Goal: Information Seeking & Learning: Learn about a topic

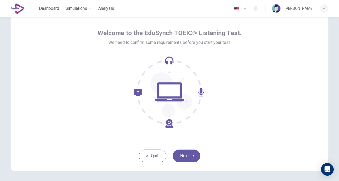
scroll to position [19, 0]
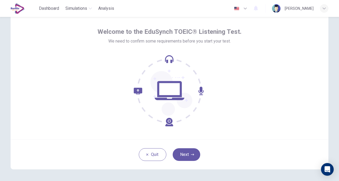
click at [185, 152] on button "Next" at bounding box center [187, 154] width 28 height 13
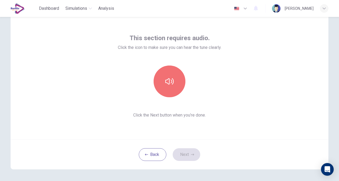
click at [173, 90] on button "button" at bounding box center [169, 82] width 32 height 32
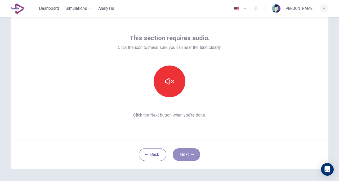
click at [188, 153] on button "Next" at bounding box center [187, 154] width 28 height 13
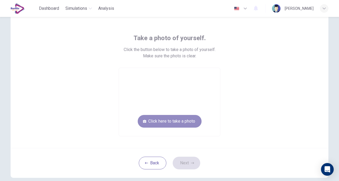
click at [172, 124] on button "Click here to take a photo" at bounding box center [170, 121] width 64 height 13
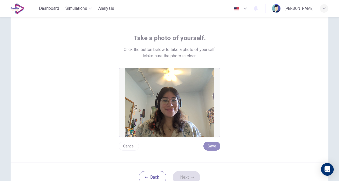
click at [213, 147] on button "Save" at bounding box center [211, 146] width 17 height 9
click at [212, 146] on button "Save" at bounding box center [211, 146] width 17 height 9
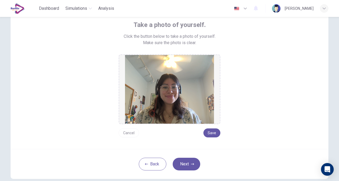
scroll to position [39, 0]
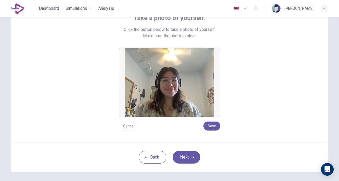
click at [185, 156] on button "Next" at bounding box center [187, 157] width 28 height 13
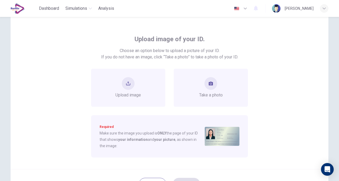
scroll to position [17, 0]
click at [206, 84] on button "take photo" at bounding box center [210, 84] width 13 height 13
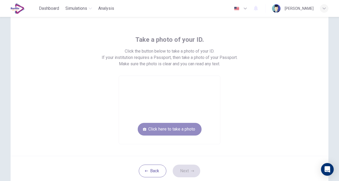
click at [162, 127] on button "Click here to take a photo" at bounding box center [170, 129] width 64 height 13
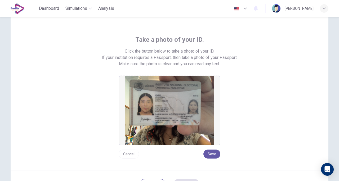
click at [188, 95] on img at bounding box center [169, 110] width 89 height 69
click at [130, 159] on div "Take a photo of your ID. Click the button below to take a photo of your ID. If …" at bounding box center [170, 92] width 318 height 156
click at [127, 155] on button "Cancel" at bounding box center [129, 154] width 20 height 9
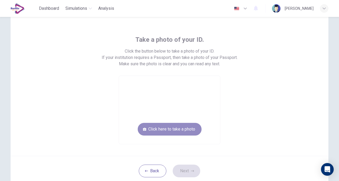
click at [171, 133] on button "Click here to take a photo" at bounding box center [170, 129] width 64 height 13
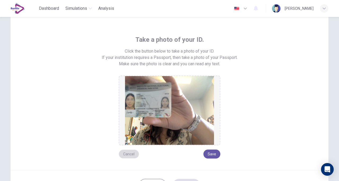
click at [122, 153] on button "Cancel" at bounding box center [129, 154] width 20 height 9
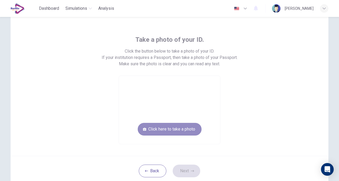
click at [152, 129] on button "Click here to take a photo" at bounding box center [170, 129] width 64 height 13
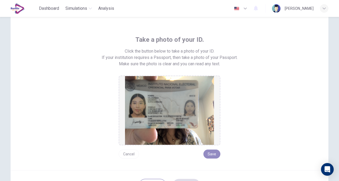
click at [209, 156] on button "Save" at bounding box center [211, 154] width 17 height 9
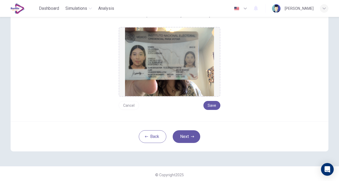
scroll to position [68, 0]
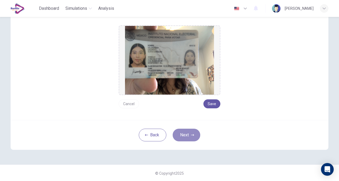
click at [185, 137] on button "Next" at bounding box center [187, 135] width 28 height 13
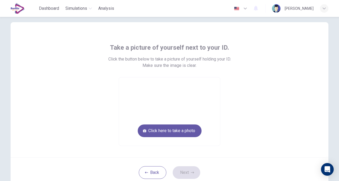
scroll to position [0, 0]
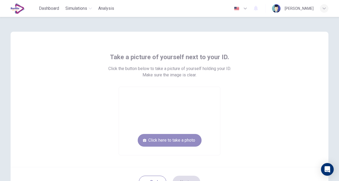
click at [200, 140] on button "Click here to take a photo" at bounding box center [170, 140] width 64 height 13
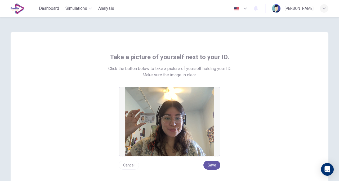
click at [212, 165] on button "Save" at bounding box center [211, 165] width 17 height 9
click at [212, 164] on button "Save" at bounding box center [211, 165] width 17 height 9
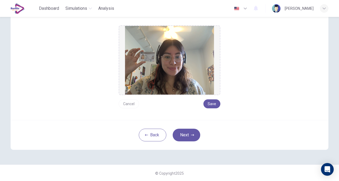
click at [198, 131] on div "Back Next" at bounding box center [170, 135] width 318 height 30
click at [174, 139] on button "Next" at bounding box center [187, 135] width 28 height 13
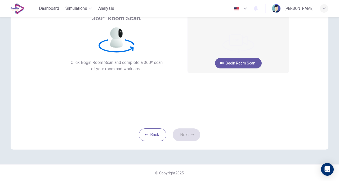
scroll to position [0, 0]
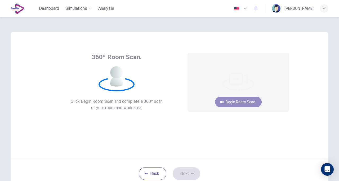
click at [230, 102] on button "Begin Room Scan" at bounding box center [238, 102] width 47 height 11
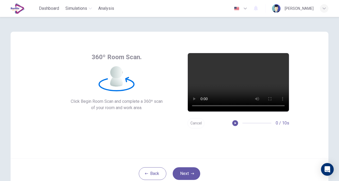
click at [198, 124] on button "Cancel" at bounding box center [195, 123] width 17 height 10
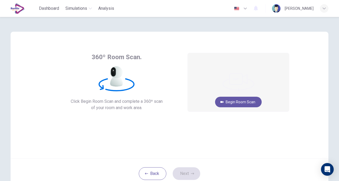
click at [245, 99] on button "Begin Room Scan" at bounding box center [238, 102] width 47 height 11
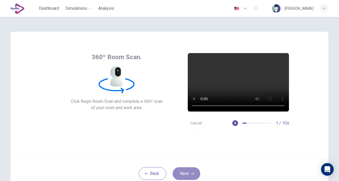
click at [186, 173] on button "Next" at bounding box center [187, 174] width 28 height 13
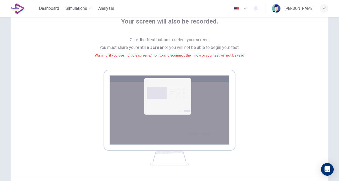
scroll to position [35, 0]
click at [161, 107] on img at bounding box center [169, 118] width 132 height 96
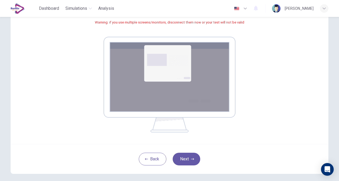
scroll to position [71, 0]
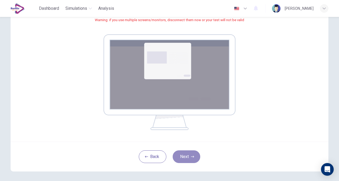
click at [186, 159] on button "Next" at bounding box center [187, 157] width 28 height 13
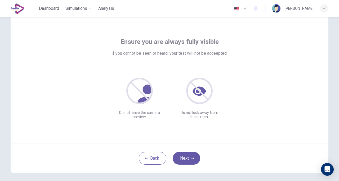
scroll to position [15, 0]
click at [187, 160] on button "Next" at bounding box center [187, 158] width 28 height 13
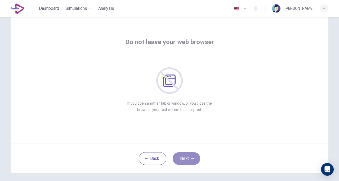
click at [184, 152] on button "Next" at bounding box center [187, 158] width 28 height 13
click at [187, 160] on button "Next" at bounding box center [187, 158] width 28 height 13
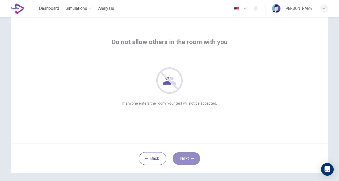
click at [187, 160] on button "Next" at bounding box center [187, 158] width 28 height 13
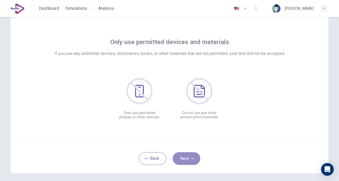
click at [187, 160] on button "Next" at bounding box center [187, 158] width 28 height 13
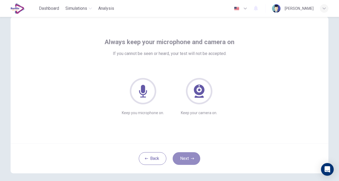
click at [187, 160] on button "Next" at bounding box center [187, 158] width 28 height 13
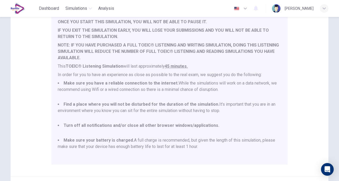
scroll to position [57, 0]
click at [168, 116] on li "Find a place where you will not be disturbed for the duration of the simulation…" at bounding box center [169, 110] width 223 height 19
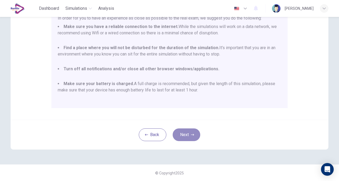
click at [186, 133] on button "Next" at bounding box center [187, 135] width 28 height 13
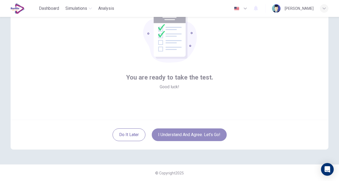
click at [189, 137] on button "I understand and agree. Let’s go!" at bounding box center [189, 135] width 75 height 13
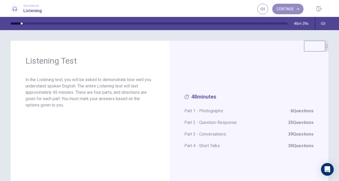
click at [288, 11] on button "Continue" at bounding box center [287, 9] width 31 height 11
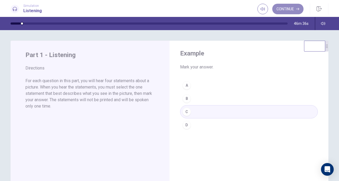
click at [287, 6] on button "Continue" at bounding box center [287, 9] width 31 height 11
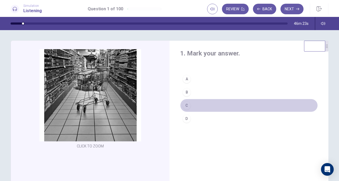
click at [187, 107] on div "C" at bounding box center [186, 105] width 8 height 8
click at [194, 104] on button "C" at bounding box center [249, 105] width 138 height 13
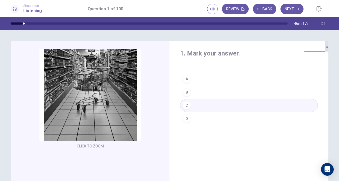
click at [295, 8] on button "Next" at bounding box center [291, 9] width 23 height 11
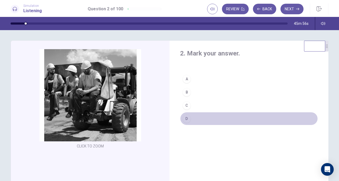
click at [214, 118] on button "D" at bounding box center [249, 118] width 138 height 13
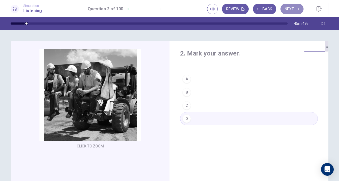
click at [287, 9] on button "Next" at bounding box center [291, 9] width 23 height 11
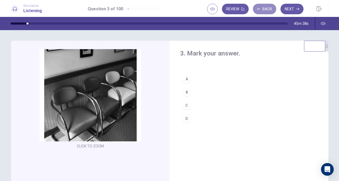
click at [262, 9] on button "Back" at bounding box center [264, 9] width 23 height 11
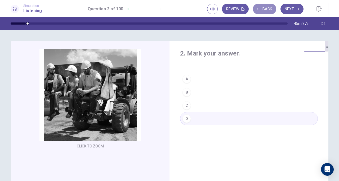
click at [262, 9] on button "Back" at bounding box center [264, 9] width 23 height 11
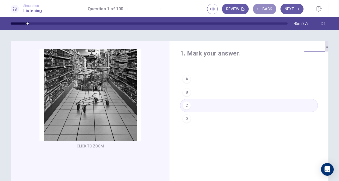
click at [262, 9] on button "Back" at bounding box center [264, 9] width 23 height 11
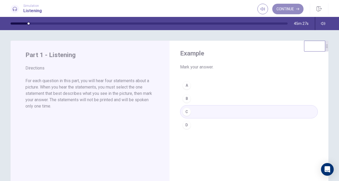
click at [281, 11] on button "Continue" at bounding box center [287, 9] width 31 height 11
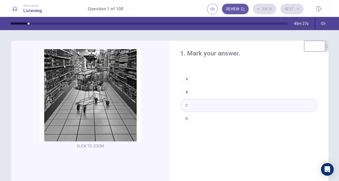
click at [281, 11] on div "Review Back Next" at bounding box center [255, 9] width 96 height 11
click at [290, 10] on button "Next" at bounding box center [291, 9] width 23 height 11
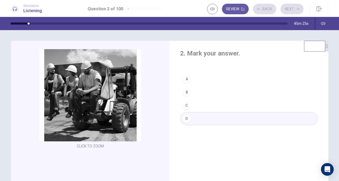
click at [290, 10] on div "Review Back Next" at bounding box center [255, 9] width 96 height 11
click at [290, 10] on button "Next" at bounding box center [291, 9] width 23 height 11
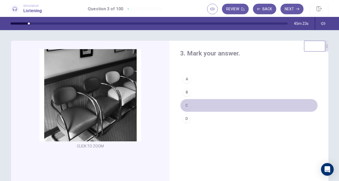
click at [223, 110] on button "C" at bounding box center [249, 105] width 138 height 13
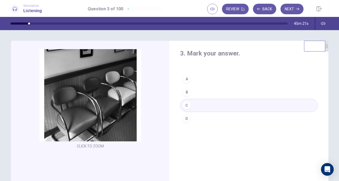
click at [292, 8] on button "Next" at bounding box center [291, 9] width 23 height 11
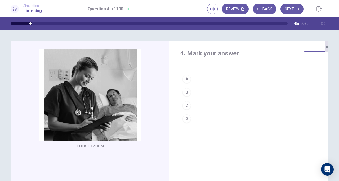
click at [203, 105] on button "C" at bounding box center [249, 105] width 138 height 13
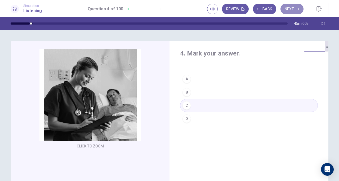
click at [290, 12] on button "Next" at bounding box center [291, 9] width 23 height 11
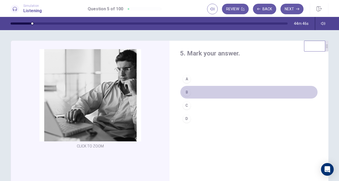
click at [207, 91] on button "B" at bounding box center [249, 92] width 138 height 13
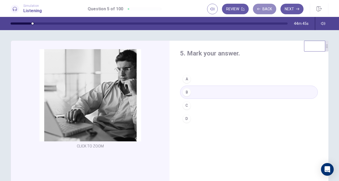
click at [263, 10] on button "Back" at bounding box center [264, 9] width 23 height 11
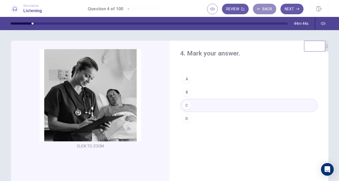
click at [263, 10] on button "Back" at bounding box center [264, 9] width 23 height 11
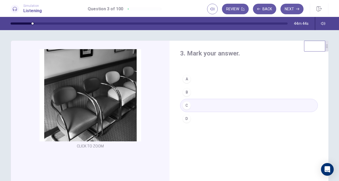
click at [263, 10] on button "Back" at bounding box center [264, 9] width 23 height 11
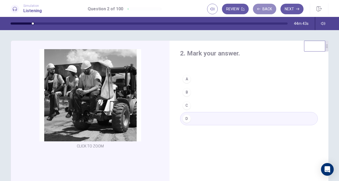
click at [263, 10] on button "Back" at bounding box center [264, 9] width 23 height 11
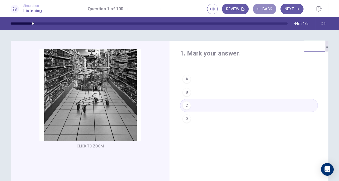
click at [263, 10] on button "Back" at bounding box center [264, 9] width 23 height 11
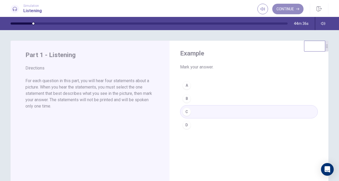
click at [289, 8] on button "Continue" at bounding box center [287, 9] width 31 height 11
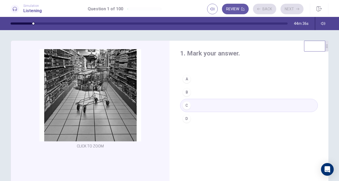
click at [289, 8] on div "Review Back Next" at bounding box center [255, 9] width 96 height 11
click at [289, 10] on button "Next" at bounding box center [291, 9] width 23 height 11
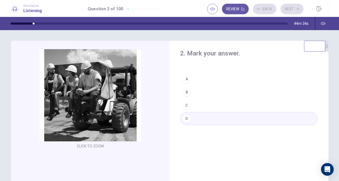
click at [289, 10] on div "Review Back Next" at bounding box center [255, 9] width 96 height 11
click at [289, 10] on button "Next" at bounding box center [291, 9] width 23 height 11
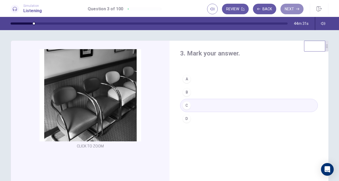
click at [290, 10] on button "Next" at bounding box center [291, 9] width 23 height 11
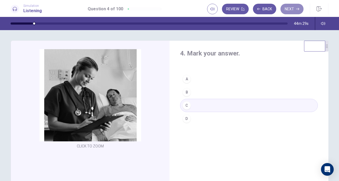
click at [290, 10] on button "Next" at bounding box center [291, 9] width 23 height 11
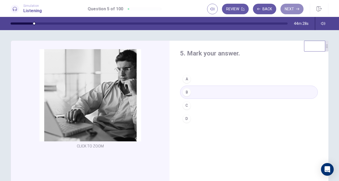
click at [290, 10] on button "Next" at bounding box center [291, 9] width 23 height 11
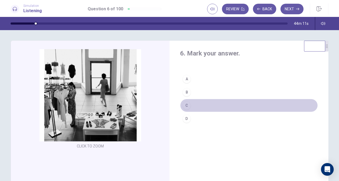
click at [193, 109] on button "C" at bounding box center [249, 105] width 138 height 13
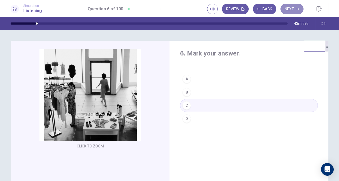
click at [297, 11] on button "Next" at bounding box center [291, 9] width 23 height 11
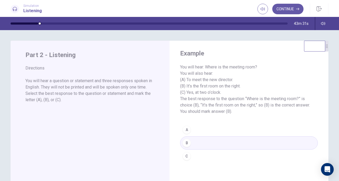
click at [288, 3] on div "Continue" at bounding box center [292, 9] width 71 height 12
click at [287, 4] on button "Continue" at bounding box center [287, 9] width 31 height 11
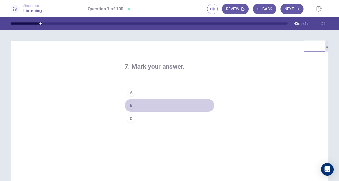
click at [156, 105] on button "B" at bounding box center [169, 105] width 90 height 13
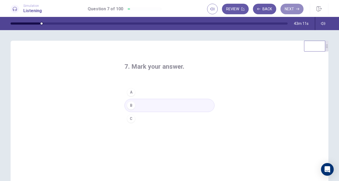
click at [296, 11] on button "Next" at bounding box center [291, 9] width 23 height 11
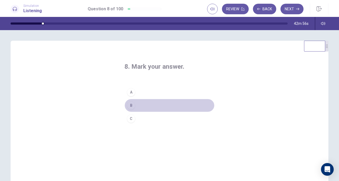
click at [145, 107] on button "B" at bounding box center [169, 105] width 90 height 13
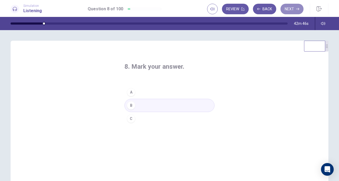
click at [288, 7] on button "Next" at bounding box center [291, 9] width 23 height 11
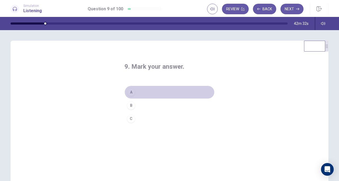
click at [147, 91] on button "A" at bounding box center [169, 92] width 90 height 13
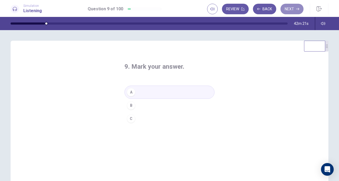
click at [291, 10] on button "Next" at bounding box center [291, 9] width 23 height 11
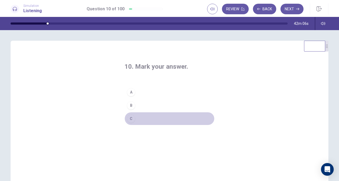
click at [167, 117] on button "C" at bounding box center [169, 118] width 90 height 13
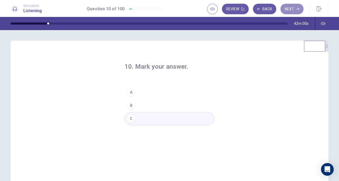
click at [293, 11] on button "Next" at bounding box center [291, 9] width 23 height 11
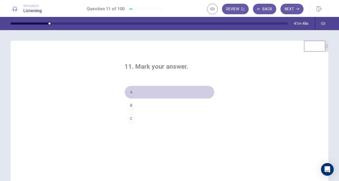
click at [150, 92] on button "A" at bounding box center [169, 92] width 90 height 13
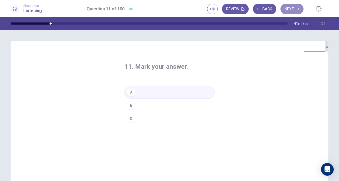
click at [288, 4] on button "Next" at bounding box center [291, 9] width 23 height 11
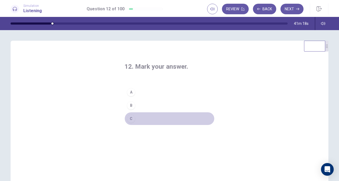
click at [149, 120] on button "C" at bounding box center [169, 118] width 90 height 13
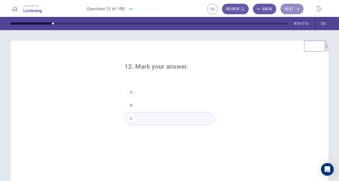
click at [295, 12] on button "Next" at bounding box center [291, 9] width 23 height 11
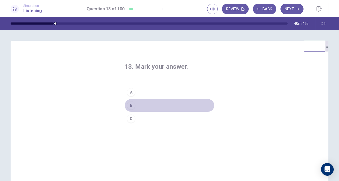
click at [147, 100] on button "B" at bounding box center [169, 105] width 90 height 13
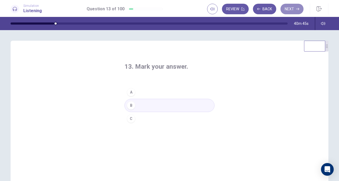
click at [293, 13] on button "Next" at bounding box center [291, 9] width 23 height 11
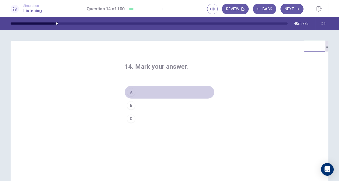
click at [149, 96] on button "A" at bounding box center [169, 92] width 90 height 13
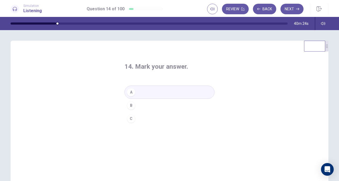
click at [288, 8] on button "Next" at bounding box center [291, 9] width 23 height 11
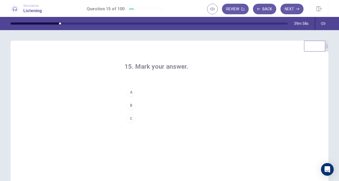
click at [134, 91] on button "A" at bounding box center [169, 92] width 90 height 13
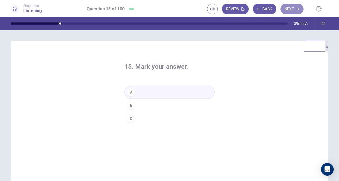
click at [292, 11] on button "Next" at bounding box center [291, 9] width 23 height 11
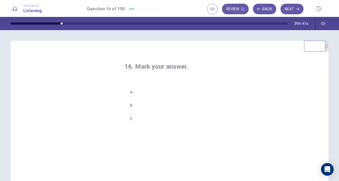
click at [147, 102] on button "B" at bounding box center [169, 105] width 90 height 13
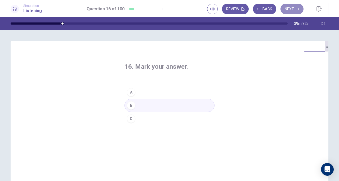
click at [292, 9] on button "Next" at bounding box center [291, 9] width 23 height 11
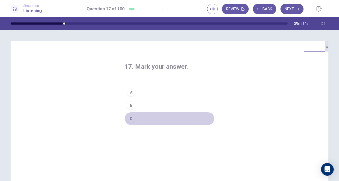
click at [157, 121] on button "C" at bounding box center [169, 118] width 90 height 13
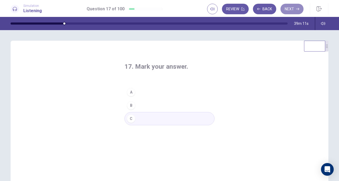
click at [290, 12] on button "Next" at bounding box center [291, 9] width 23 height 11
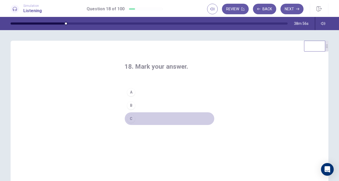
click at [150, 117] on button "C" at bounding box center [169, 118] width 90 height 13
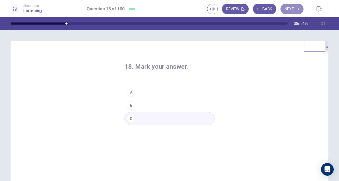
click at [292, 13] on button "Next" at bounding box center [291, 9] width 23 height 11
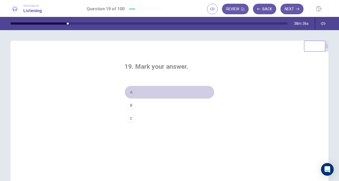
click at [155, 92] on button "A" at bounding box center [169, 92] width 90 height 13
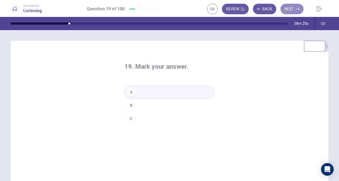
click at [292, 8] on button "Next" at bounding box center [291, 9] width 23 height 11
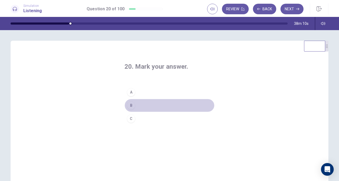
click at [145, 103] on button "B" at bounding box center [169, 105] width 90 height 13
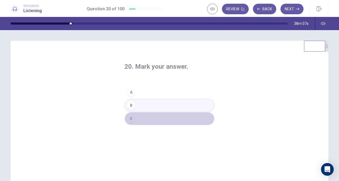
click at [156, 118] on button "C" at bounding box center [169, 118] width 90 height 13
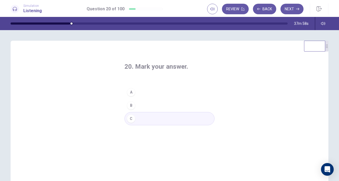
click at [289, 10] on button "Next" at bounding box center [291, 9] width 23 height 11
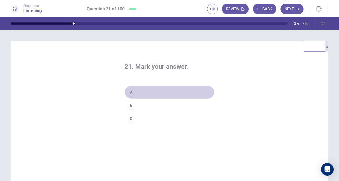
click at [144, 92] on button "A" at bounding box center [169, 92] width 90 height 13
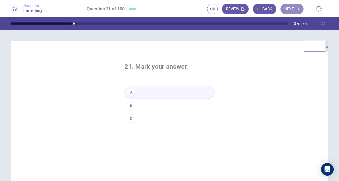
click at [295, 10] on button "Next" at bounding box center [291, 9] width 23 height 11
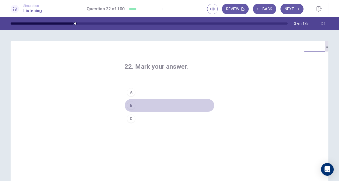
click at [142, 106] on button "B" at bounding box center [169, 105] width 90 height 13
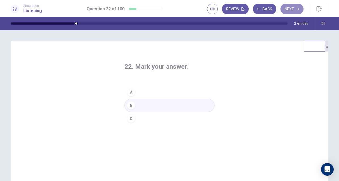
click at [293, 8] on button "Next" at bounding box center [291, 9] width 23 height 11
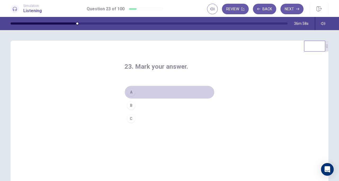
click at [151, 89] on button "A" at bounding box center [169, 92] width 90 height 13
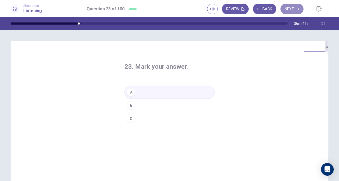
click at [290, 9] on button "Next" at bounding box center [291, 9] width 23 height 11
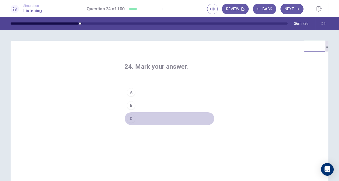
click at [148, 121] on button "C" at bounding box center [169, 118] width 90 height 13
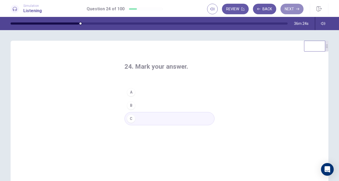
click at [294, 10] on button "Next" at bounding box center [291, 9] width 23 height 11
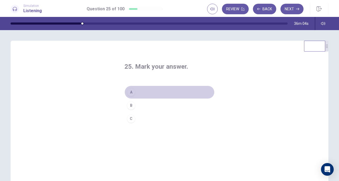
click at [140, 97] on button "A" at bounding box center [169, 92] width 90 height 13
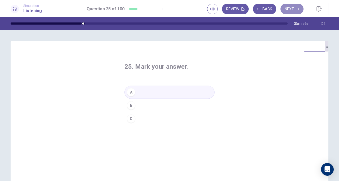
click at [289, 10] on button "Next" at bounding box center [291, 9] width 23 height 11
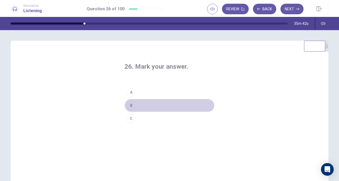
click at [138, 111] on button "B" at bounding box center [169, 105] width 90 height 13
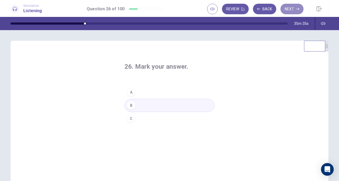
click at [291, 6] on button "Next" at bounding box center [291, 9] width 23 height 11
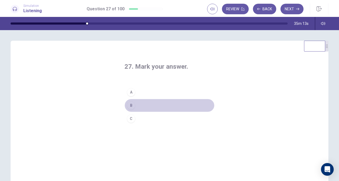
click at [140, 107] on button "B" at bounding box center [169, 105] width 90 height 13
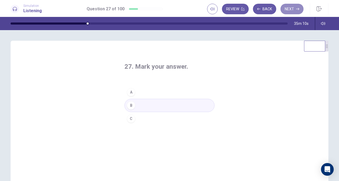
click at [293, 6] on button "Next" at bounding box center [291, 9] width 23 height 11
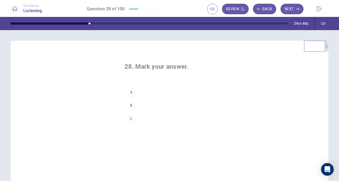
click at [152, 108] on button "B" at bounding box center [169, 105] width 90 height 13
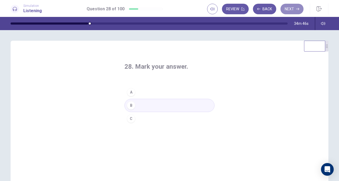
click at [299, 13] on button "Next" at bounding box center [291, 9] width 23 height 11
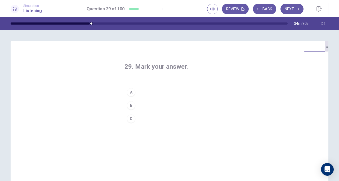
click at [172, 92] on button "A" at bounding box center [169, 92] width 90 height 13
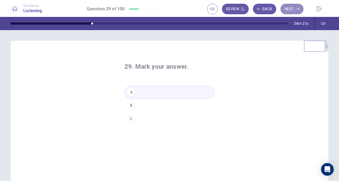
click at [287, 11] on button "Next" at bounding box center [291, 9] width 23 height 11
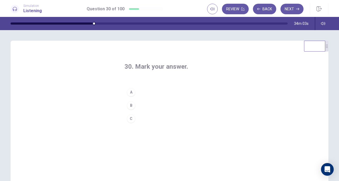
click at [151, 105] on button "B" at bounding box center [169, 105] width 90 height 13
click at [286, 6] on button "Next" at bounding box center [291, 9] width 23 height 11
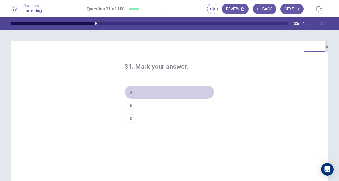
click at [159, 91] on button "A" at bounding box center [169, 92] width 90 height 13
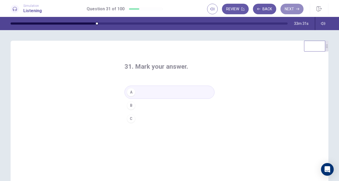
click at [293, 11] on button "Next" at bounding box center [291, 9] width 23 height 11
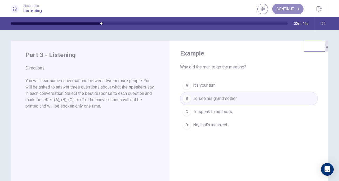
click at [286, 12] on button "Continue" at bounding box center [287, 9] width 31 height 11
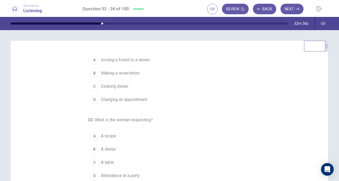
scroll to position [15, 0]
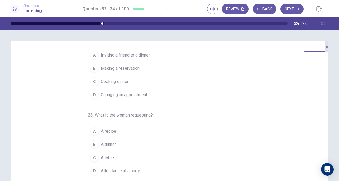
click at [105, 160] on span "A table" at bounding box center [107, 158] width 13 height 6
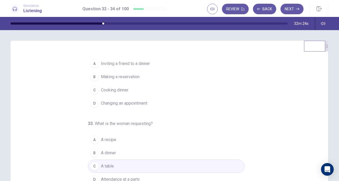
scroll to position [7, 0]
click at [124, 79] on span "Making a reservation" at bounding box center [120, 77] width 39 height 6
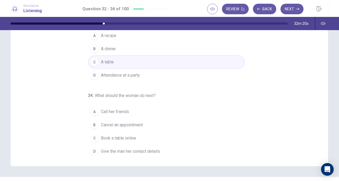
scroll to position [58, 0]
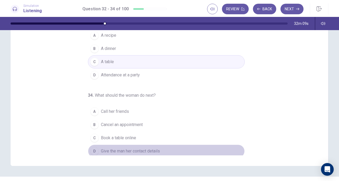
click at [142, 148] on span "Give the man her contact details" at bounding box center [130, 151] width 59 height 6
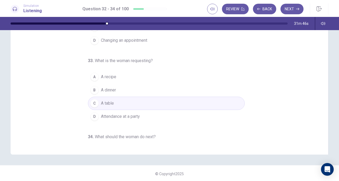
scroll to position [0, 0]
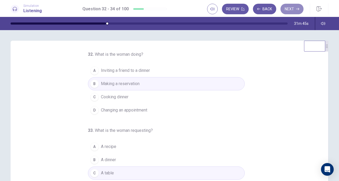
click at [292, 12] on button "Next" at bounding box center [291, 9] width 23 height 11
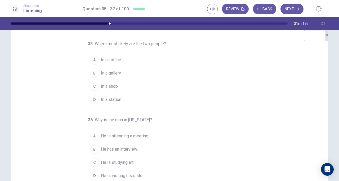
scroll to position [8, 0]
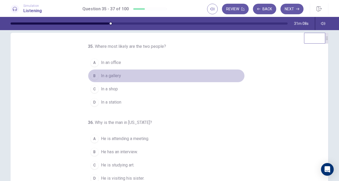
click at [116, 72] on button "B In a gallery" at bounding box center [166, 75] width 157 height 13
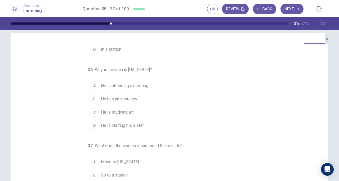
scroll to position [12, 0]
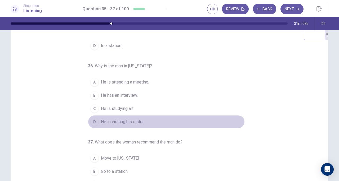
click at [115, 125] on button "D He is visiting his sister." at bounding box center [166, 121] width 157 height 13
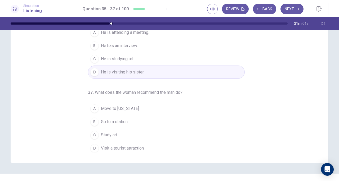
scroll to position [64, 0]
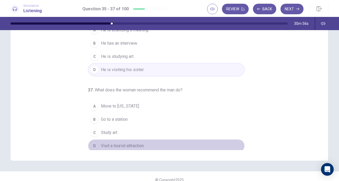
click at [136, 144] on span "Visit a tourist attraction" at bounding box center [122, 146] width 43 height 6
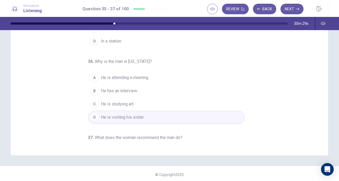
scroll to position [0, 0]
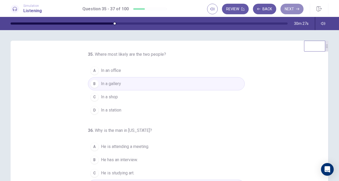
click at [296, 4] on button "Next" at bounding box center [291, 9] width 23 height 11
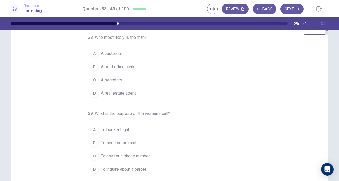
scroll to position [8, 0]
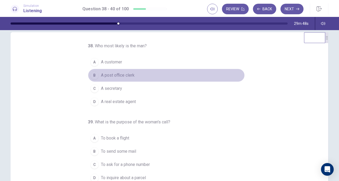
click at [117, 76] on span "A post office clerk" at bounding box center [118, 75] width 34 height 6
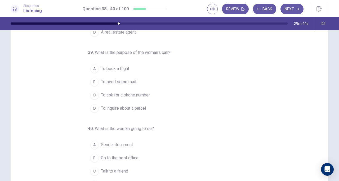
scroll to position [25, 0]
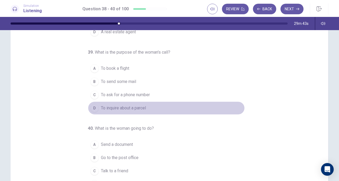
click at [133, 111] on button "D To inquire about a parcel" at bounding box center [166, 108] width 157 height 13
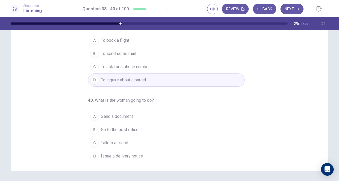
scroll to position [54, 0]
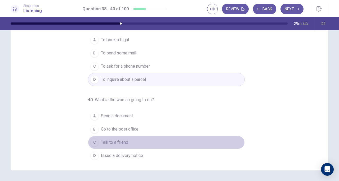
click at [123, 142] on span "Talk to a friend" at bounding box center [114, 142] width 27 height 6
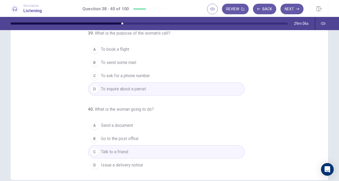
scroll to position [45, 0]
click at [292, 10] on button "Next" at bounding box center [291, 9] width 23 height 11
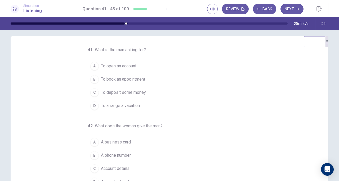
scroll to position [4, 0]
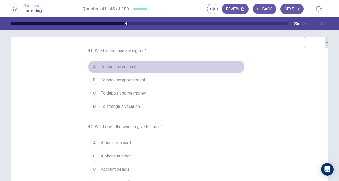
click at [108, 67] on span "To open an account" at bounding box center [118, 67] width 35 height 6
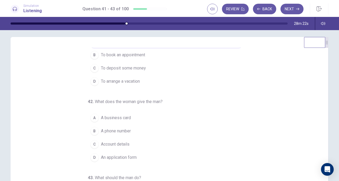
scroll to position [28, 0]
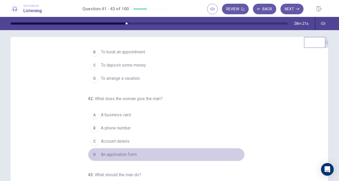
click at [119, 157] on button "D An application form" at bounding box center [166, 154] width 157 height 13
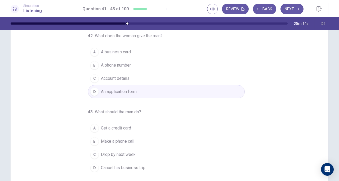
scroll to position [47, 0]
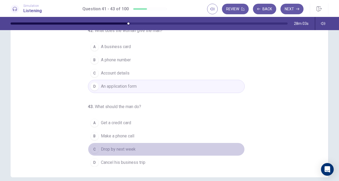
click at [120, 149] on span "Drop by next week" at bounding box center [118, 149] width 35 height 6
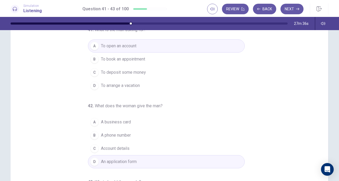
scroll to position [24, 0]
click at [292, 12] on button "Next" at bounding box center [291, 9] width 23 height 11
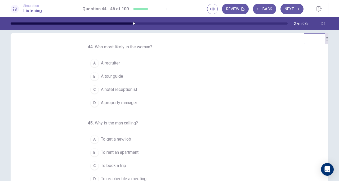
scroll to position [4, 0]
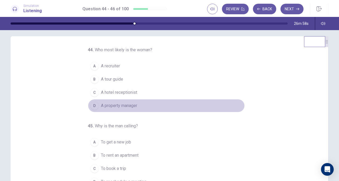
click at [153, 106] on button "D A property manager" at bounding box center [166, 105] width 157 height 13
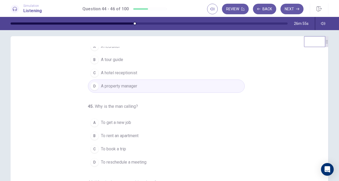
scroll to position [34, 0]
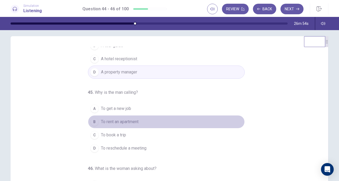
click at [110, 122] on span "To rent an apartment" at bounding box center [120, 122] width 38 height 6
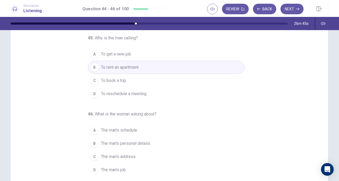
scroll to position [40, 0]
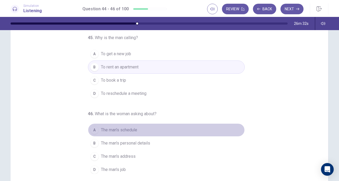
click at [120, 127] on span "The man's schedule" at bounding box center [119, 130] width 36 height 6
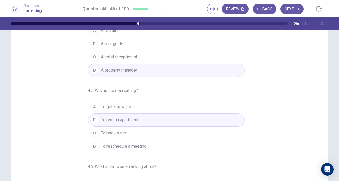
scroll to position [0, 0]
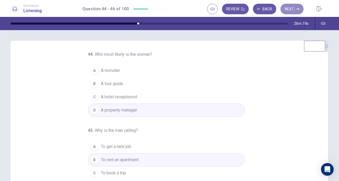
click at [292, 7] on button "Next" at bounding box center [291, 9] width 23 height 11
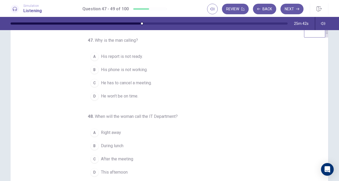
scroll to position [14, 0]
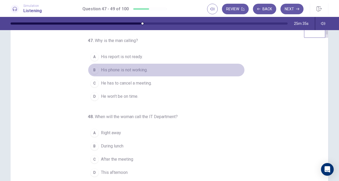
click at [132, 69] on span "His phone is not working." at bounding box center [124, 70] width 47 height 6
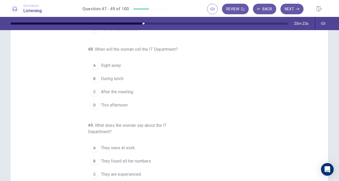
scroll to position [22, 0]
drag, startPoint x: 106, startPoint y: 47, endPoint x: 150, endPoint y: 48, distance: 43.9
click at [150, 48] on span "When will the woman call the IT Department?" at bounding box center [136, 49] width 83 height 5
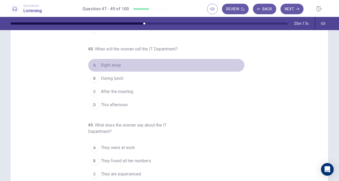
click at [120, 64] on button "A Right away" at bounding box center [166, 65] width 157 height 13
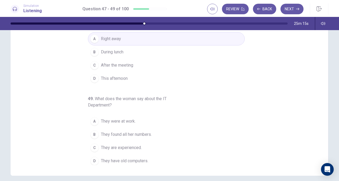
scroll to position [49, 0]
click at [129, 137] on button "B They found all her numbers." at bounding box center [166, 134] width 157 height 13
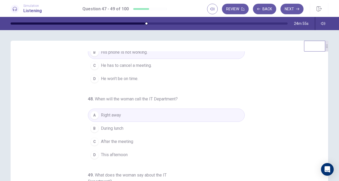
scroll to position [32, 0]
click at [296, 7] on button "Next" at bounding box center [291, 9] width 23 height 11
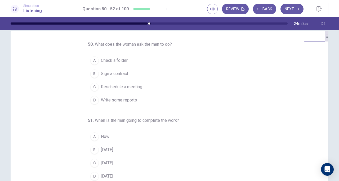
scroll to position [14, 0]
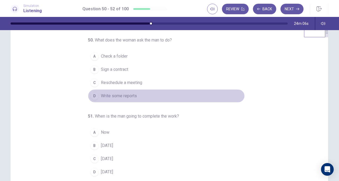
click at [129, 99] on button "D Write some reports" at bounding box center [166, 95] width 157 height 13
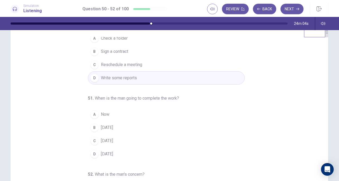
scroll to position [21, 0]
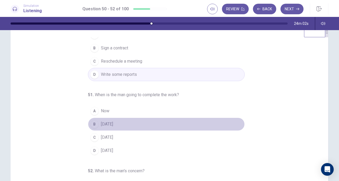
click at [111, 126] on button "B Thursday" at bounding box center [166, 124] width 157 height 13
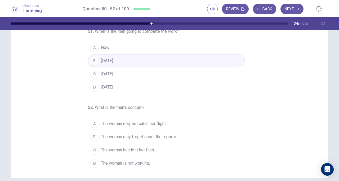
scroll to position [47, 0]
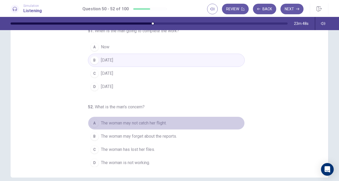
click at [165, 124] on span "The woman may not catch her flight." at bounding box center [134, 123] width 66 height 6
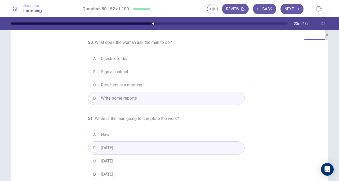
scroll to position [0, 0]
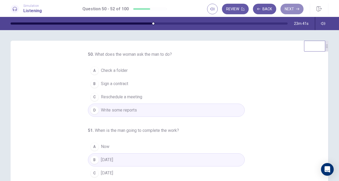
click at [297, 7] on button "Next" at bounding box center [291, 9] width 23 height 11
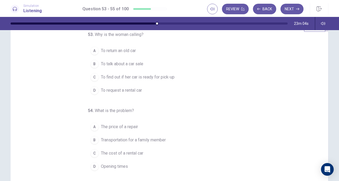
scroll to position [9, 0]
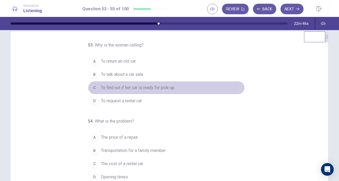
click at [150, 87] on span "To find out if her car is ready for pick-up" at bounding box center [138, 88] width 74 height 6
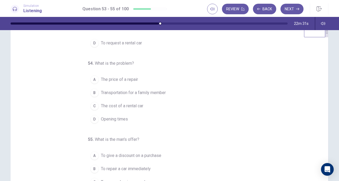
scroll to position [15, 0]
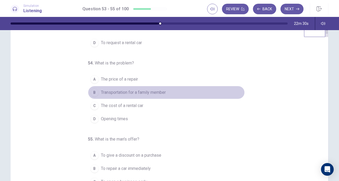
click at [142, 90] on span "Transportation for a family member" at bounding box center [133, 92] width 65 height 6
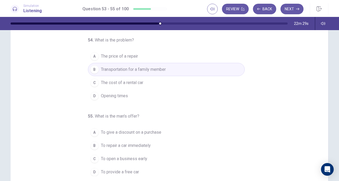
scroll to position [38, 0]
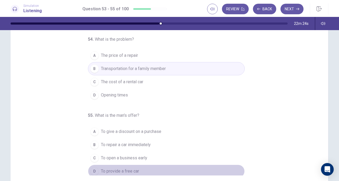
click at [127, 174] on button "D To provide a free car" at bounding box center [166, 171] width 157 height 13
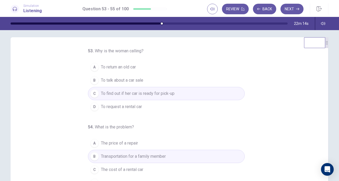
scroll to position [0, 0]
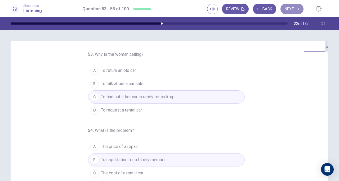
click at [287, 13] on button "Next" at bounding box center [291, 9] width 23 height 11
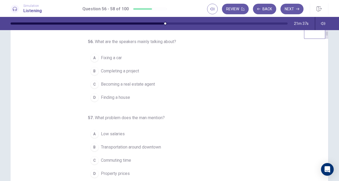
scroll to position [13, 0]
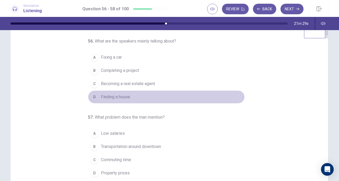
click at [119, 97] on span "Finding a house" at bounding box center [115, 97] width 29 height 6
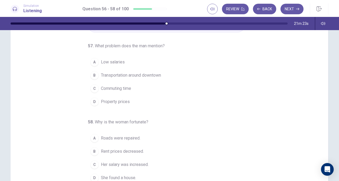
scroll to position [32, 0]
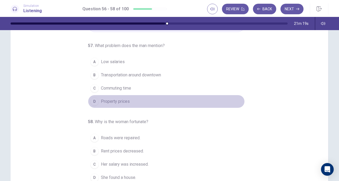
click at [130, 104] on button "D Property prices" at bounding box center [166, 101] width 157 height 13
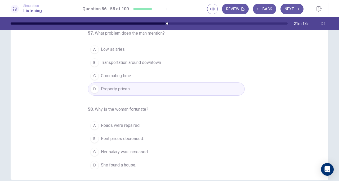
scroll to position [45, 0]
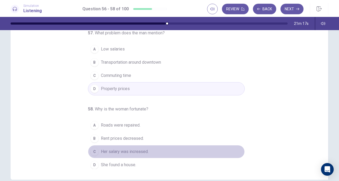
click at [142, 150] on span "Her salary was increased." at bounding box center [125, 152] width 48 height 6
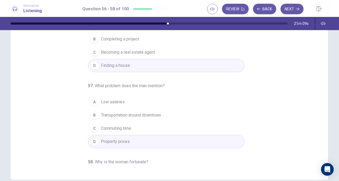
scroll to position [0, 0]
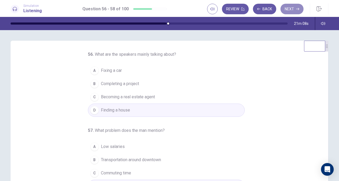
click at [289, 11] on button "Next" at bounding box center [291, 9] width 23 height 11
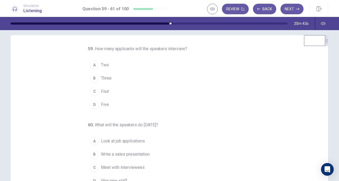
scroll to position [6, 0]
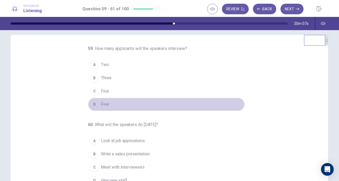
click at [107, 104] on button "D Five" at bounding box center [166, 104] width 157 height 13
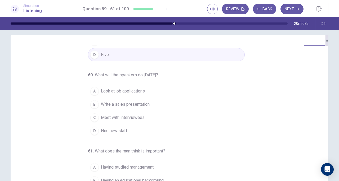
scroll to position [50, 0]
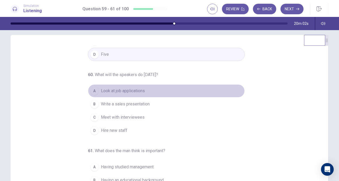
click at [134, 94] on button "A Look at job applications" at bounding box center [166, 90] width 157 height 13
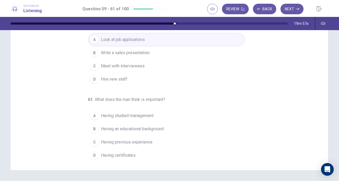
scroll to position [55, 0]
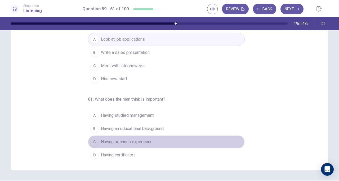
click at [148, 142] on span "Having previous experience" at bounding box center [127, 142] width 52 height 6
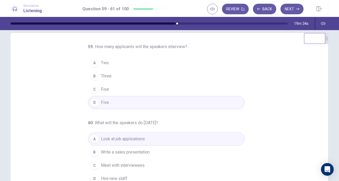
scroll to position [0, 0]
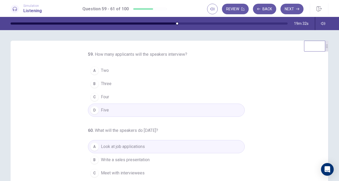
click at [289, 10] on button "Next" at bounding box center [291, 9] width 23 height 11
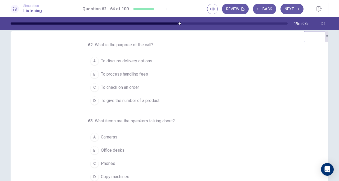
scroll to position [9, 0]
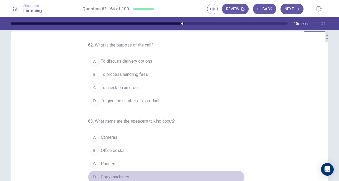
click at [116, 174] on span "Copy machines" at bounding box center [115, 177] width 28 height 6
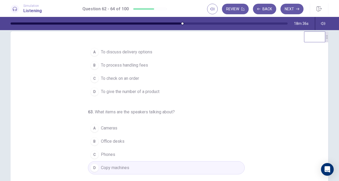
scroll to position [9, 0]
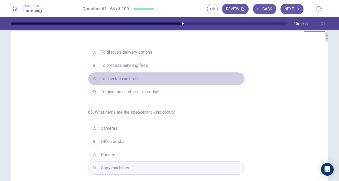
click at [128, 82] on button "C To check on an order" at bounding box center [166, 78] width 157 height 13
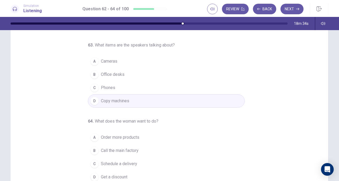
scroll to position [37, 0]
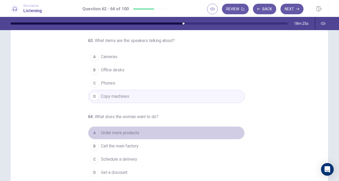
click at [132, 131] on span "Order more products" at bounding box center [120, 133] width 38 height 6
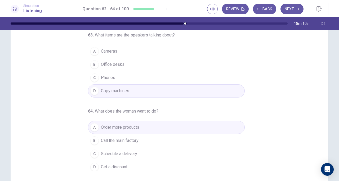
scroll to position [45, 0]
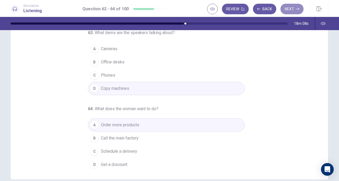
click at [296, 7] on button "Next" at bounding box center [291, 9] width 23 height 11
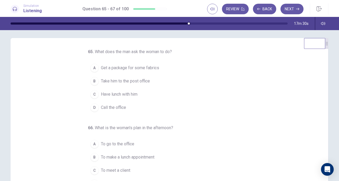
scroll to position [3, 0]
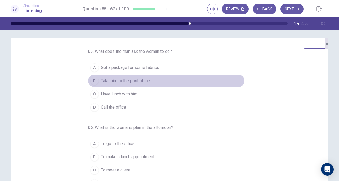
click at [132, 82] on span "Take him to the post office" at bounding box center [125, 81] width 49 height 6
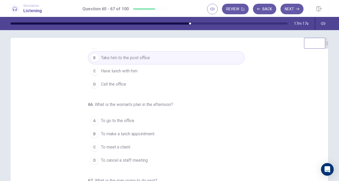
scroll to position [25, 0]
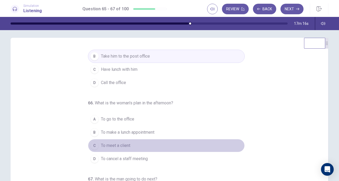
click at [127, 148] on button "C To meet a client" at bounding box center [166, 145] width 157 height 13
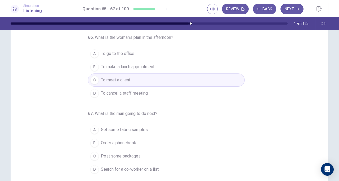
scroll to position [41, 0]
click at [135, 162] on button "D Search for a co-worker on a list" at bounding box center [166, 168] width 157 height 13
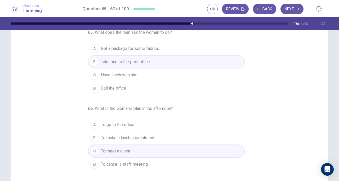
scroll to position [0, 0]
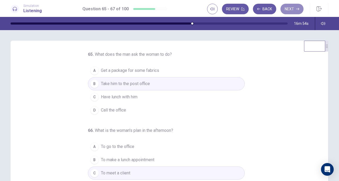
click at [293, 6] on button "Next" at bounding box center [291, 9] width 23 height 11
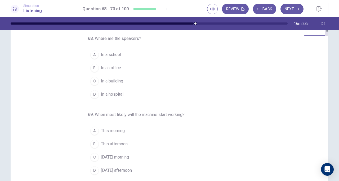
scroll to position [16, 0]
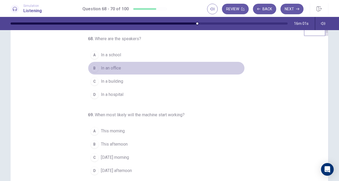
click at [116, 68] on span "In an office" at bounding box center [111, 68] width 20 height 6
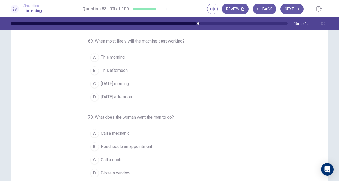
scroll to position [37, 0]
click at [121, 81] on span "Tomorrow morning" at bounding box center [115, 83] width 28 height 6
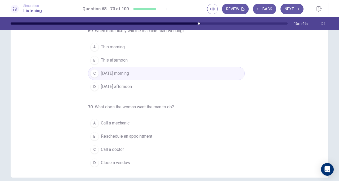
scroll to position [51, 0]
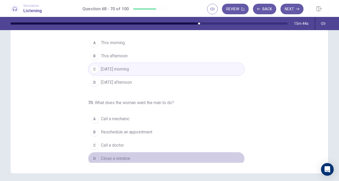
click at [129, 157] on button "D Close a window" at bounding box center [166, 158] width 157 height 13
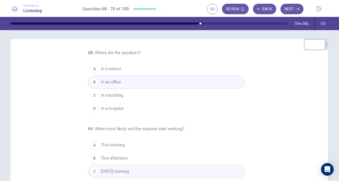
scroll to position [0, 0]
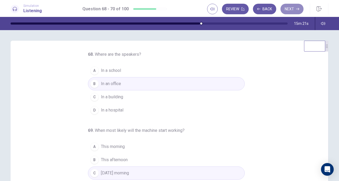
click at [296, 7] on button "Next" at bounding box center [291, 9] width 23 height 11
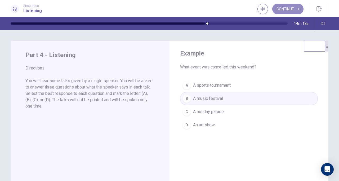
click at [291, 10] on button "Continue" at bounding box center [287, 9] width 31 height 11
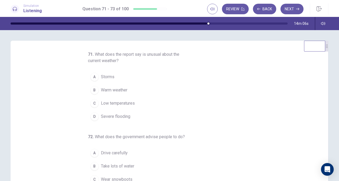
click at [114, 106] on button "C Low temperatures" at bounding box center [166, 103] width 157 height 13
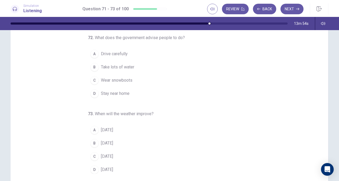
scroll to position [40, 0]
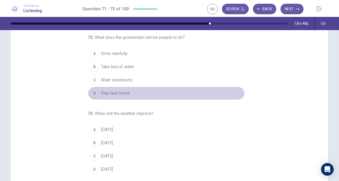
click at [142, 93] on button "D Stay near home" at bounding box center [166, 93] width 157 height 13
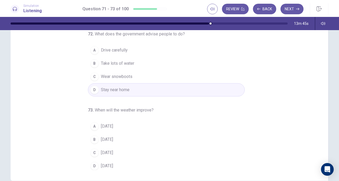
scroll to position [44, 0]
click at [124, 148] on button "C On Sunday" at bounding box center [166, 152] width 157 height 13
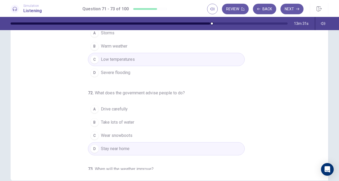
scroll to position [13, 0]
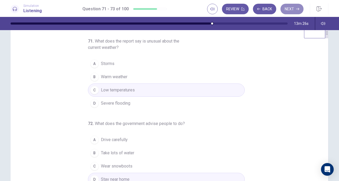
click at [289, 9] on button "Next" at bounding box center [291, 9] width 23 height 11
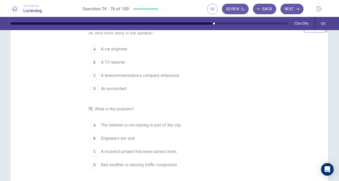
scroll to position [0, 0]
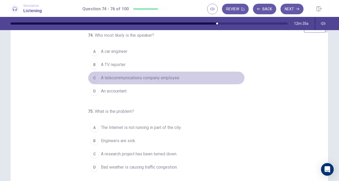
click at [148, 77] on span "A telecommunications company employee" at bounding box center [140, 78] width 78 height 6
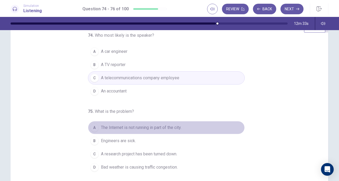
click at [167, 130] on button "A The Internet is not running in part of the city." at bounding box center [166, 127] width 157 height 13
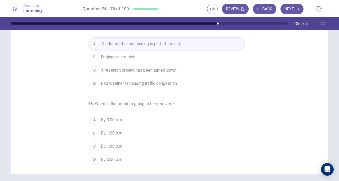
scroll to position [50, 0]
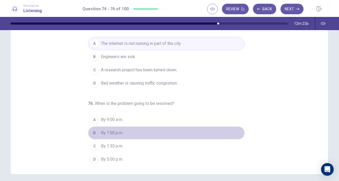
click at [114, 130] on span "By 1:00 p.m." at bounding box center [112, 133] width 22 height 6
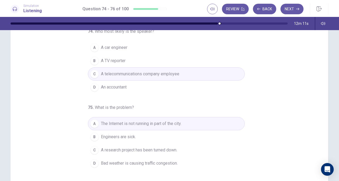
scroll to position [7, 0]
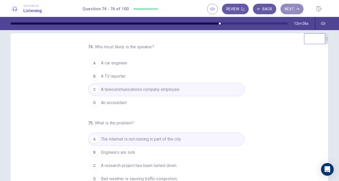
click at [295, 8] on button "Next" at bounding box center [291, 9] width 23 height 11
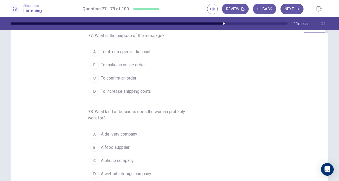
scroll to position [18, 0]
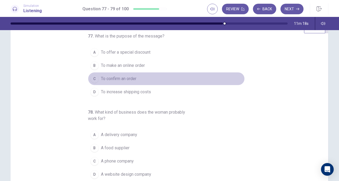
click at [130, 79] on span "To confirm an order" at bounding box center [118, 79] width 35 height 6
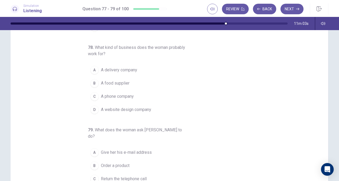
scroll to position [25, 0]
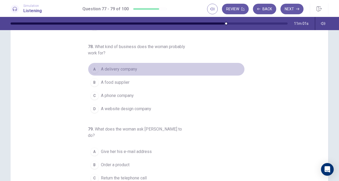
click at [146, 71] on button "A A delivery company" at bounding box center [166, 69] width 157 height 13
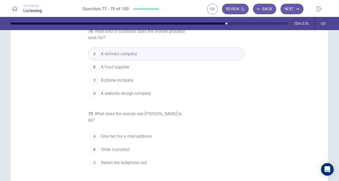
scroll to position [41, 0]
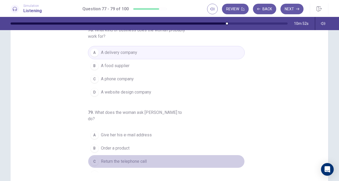
click at [144, 159] on span "Return the telephone call" at bounding box center [124, 162] width 46 height 6
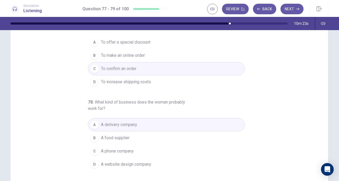
scroll to position [30, 0]
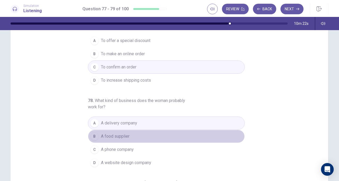
click at [126, 134] on span "A food supplier" at bounding box center [115, 136] width 29 height 6
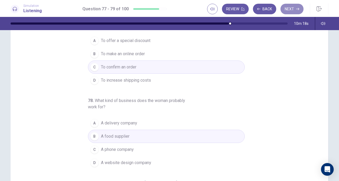
click at [290, 7] on button "Next" at bounding box center [291, 9] width 23 height 11
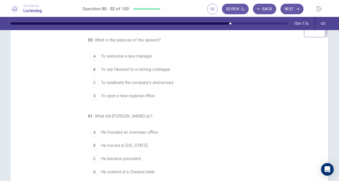
scroll to position [14, 0]
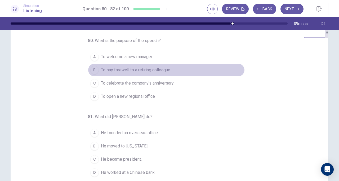
click at [149, 73] on button "B To say farewell to a retiring colleague" at bounding box center [166, 70] width 157 height 13
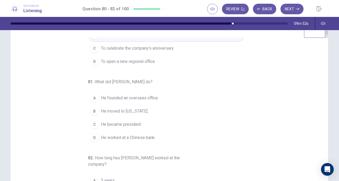
scroll to position [36, 0]
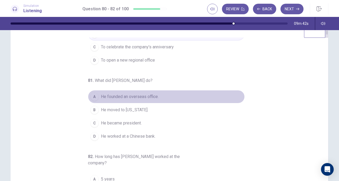
click at [154, 101] on button "A He founded an overseas office." at bounding box center [166, 96] width 157 height 13
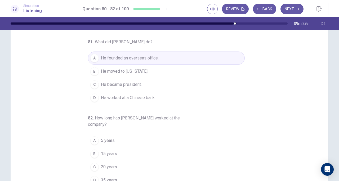
scroll to position [43, 0]
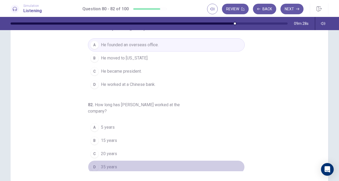
click at [112, 161] on button "D 35 years" at bounding box center [166, 167] width 157 height 13
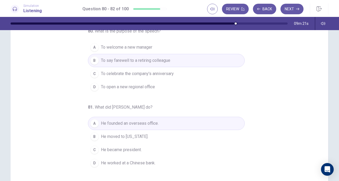
scroll to position [0, 0]
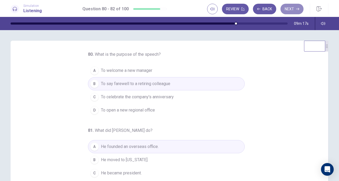
click at [291, 8] on button "Next" at bounding box center [291, 9] width 23 height 11
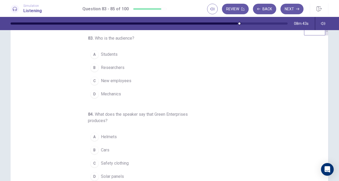
scroll to position [16, 0]
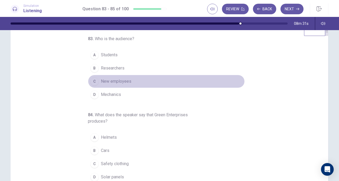
click at [124, 80] on span "New employees" at bounding box center [116, 81] width 30 height 6
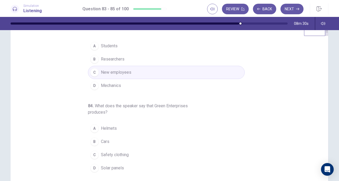
scroll to position [10, 0]
click at [183, 106] on span "What does the speaker say that Green Enterprises produces?" at bounding box center [138, 107] width 100 height 11
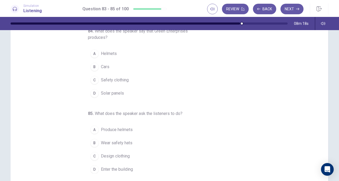
scroll to position [40, 0]
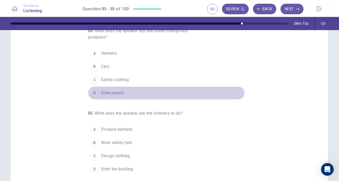
click at [132, 96] on button "D Solar panels" at bounding box center [166, 93] width 157 height 13
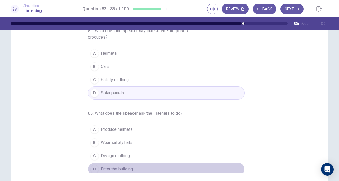
click at [134, 165] on button "D Enter the building" at bounding box center [166, 169] width 157 height 13
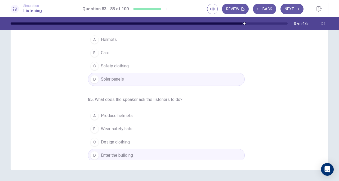
scroll to position [55, 0]
click at [293, 11] on button "Next" at bounding box center [291, 9] width 23 height 11
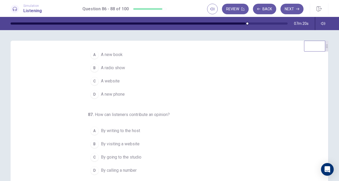
scroll to position [0, 0]
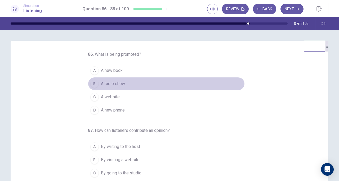
click at [123, 79] on button "B A radio show" at bounding box center [166, 83] width 157 height 13
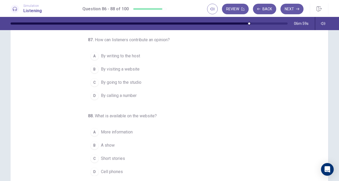
scroll to position [38, 0]
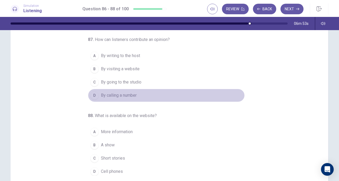
click at [128, 93] on span "By calling a number" at bounding box center [119, 95] width 36 height 6
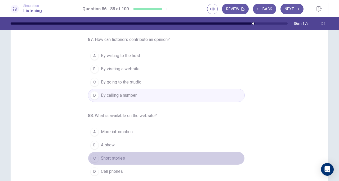
click at [120, 155] on span "Short stories" at bounding box center [113, 158] width 24 height 6
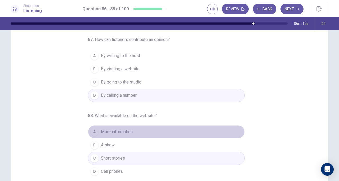
click at [133, 130] on button "A More information" at bounding box center [166, 131] width 157 height 13
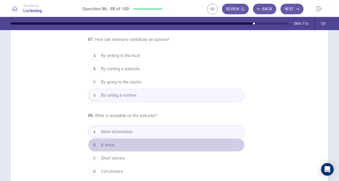
click at [130, 148] on button "B A show" at bounding box center [166, 145] width 157 height 13
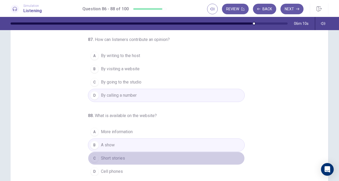
click at [129, 153] on button "C Short stories" at bounding box center [166, 158] width 157 height 13
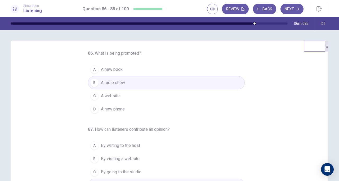
scroll to position [0, 0]
click at [288, 11] on button "Next" at bounding box center [291, 9] width 23 height 11
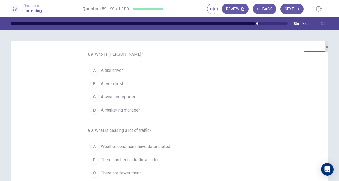
click at [124, 84] on button "B A radio host" at bounding box center [166, 83] width 157 height 13
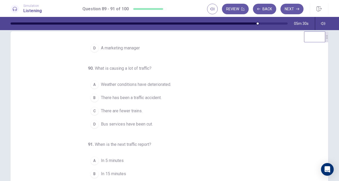
scroll to position [10, 0]
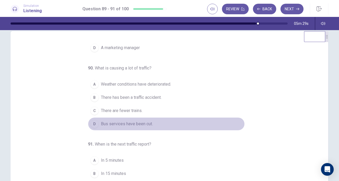
click at [145, 121] on span "Bus services have been cut." at bounding box center [127, 124] width 52 height 6
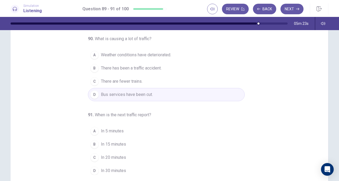
scroll to position [39, 0]
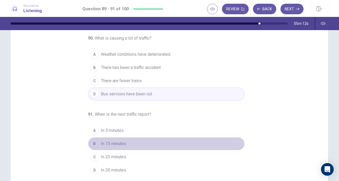
click at [117, 141] on span "In 15 minutes" at bounding box center [113, 144] width 25 height 6
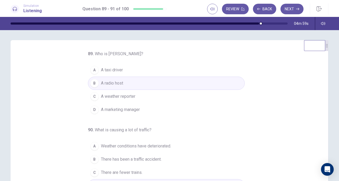
scroll to position [0, 0]
click at [291, 10] on button "Next" at bounding box center [291, 9] width 23 height 11
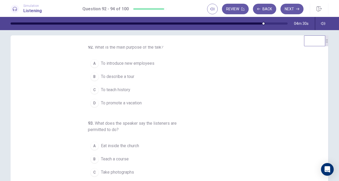
scroll to position [0, 0]
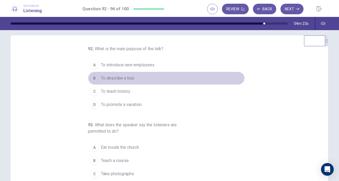
click at [135, 77] on button "B To describe a tour" at bounding box center [166, 78] width 157 height 13
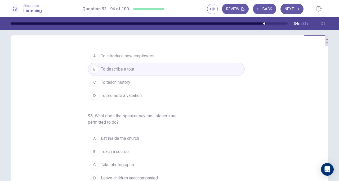
scroll to position [12, 0]
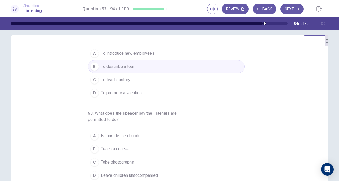
click at [145, 80] on button "C To teach history" at bounding box center [166, 79] width 157 height 13
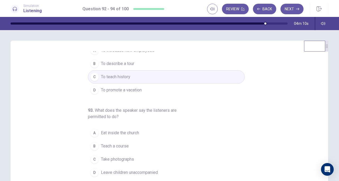
scroll to position [19, 0]
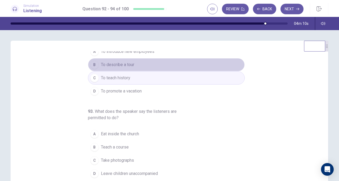
click at [134, 67] on button "B To describe a tour" at bounding box center [166, 64] width 157 height 13
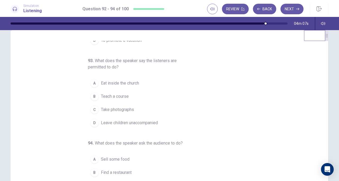
scroll to position [12, 0]
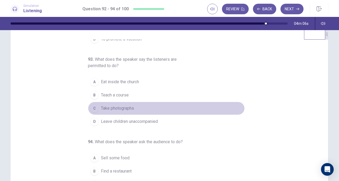
click at [130, 108] on span "Take photographs" at bounding box center [117, 108] width 33 height 6
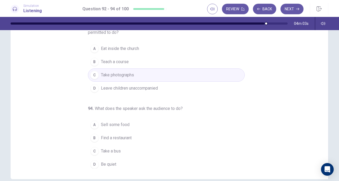
scroll to position [49, 0]
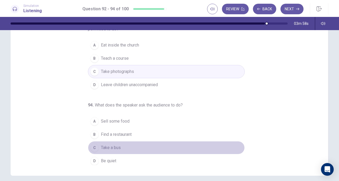
click at [124, 148] on button "C Take a bus" at bounding box center [166, 147] width 157 height 13
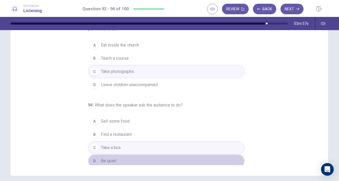
click at [126, 159] on button "D Be quiet" at bounding box center [166, 161] width 157 height 13
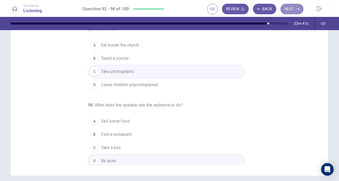
click at [291, 11] on button "Next" at bounding box center [291, 9] width 23 height 11
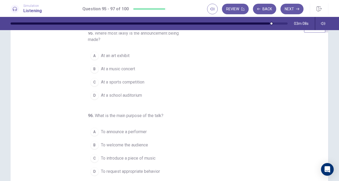
scroll to position [0, 0]
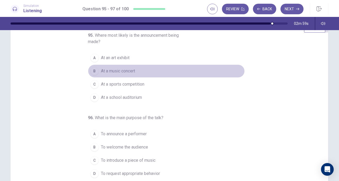
click at [150, 72] on button "B At a music concert" at bounding box center [166, 71] width 157 height 13
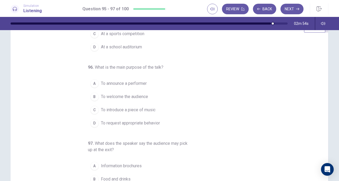
scroll to position [51, 0]
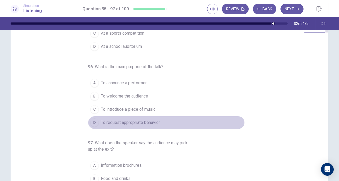
click at [151, 124] on span "To request appropriate behavior" at bounding box center [130, 123] width 59 height 6
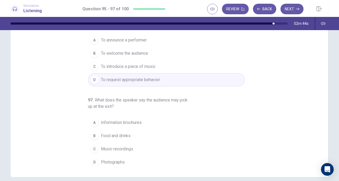
scroll to position [48, 0]
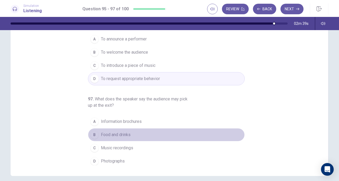
click at [125, 138] on button "B Food and drinks" at bounding box center [166, 134] width 157 height 13
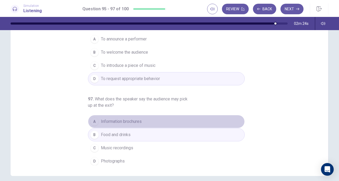
click at [155, 115] on button "A Information brochures" at bounding box center [166, 121] width 157 height 13
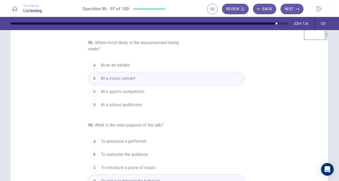
scroll to position [5, 0]
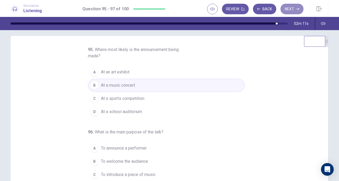
click at [297, 9] on icon "button" at bounding box center [297, 9] width 3 height 2
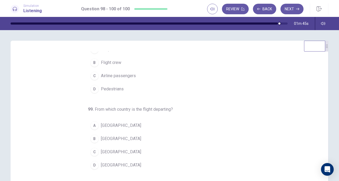
scroll to position [0, 0]
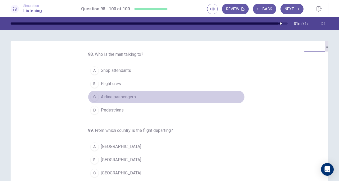
click at [141, 99] on button "C Airline passengers" at bounding box center [166, 97] width 157 height 13
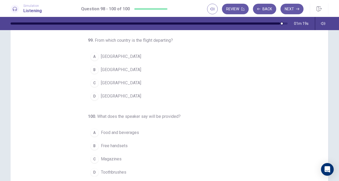
scroll to position [38, 0]
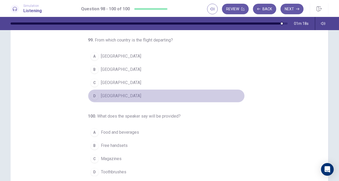
click at [111, 93] on span "Mexico" at bounding box center [121, 96] width 40 height 6
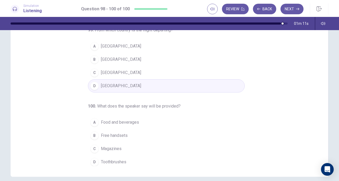
scroll to position [50, 0]
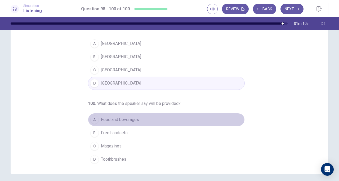
click at [131, 120] on span "Food and beverages" at bounding box center [120, 120] width 38 height 6
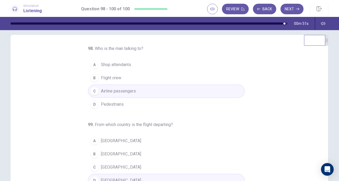
scroll to position [0, 0]
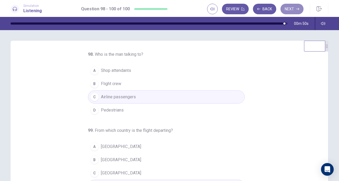
click at [293, 8] on button "Next" at bounding box center [291, 9] width 23 height 11
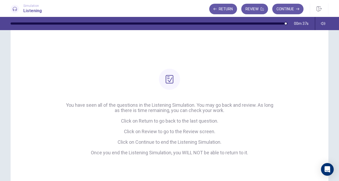
scroll to position [14, 0]
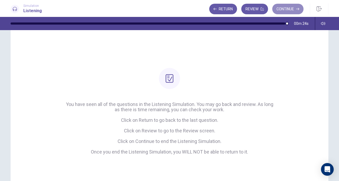
click at [282, 8] on button "Continue" at bounding box center [287, 9] width 31 height 11
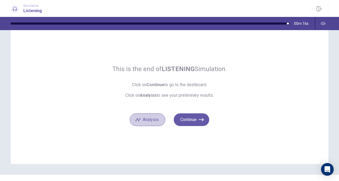
click at [162, 120] on button "Analysis" at bounding box center [147, 120] width 35 height 13
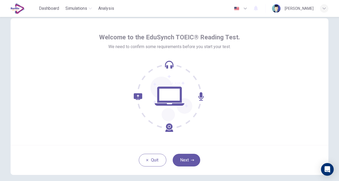
scroll to position [14, 0]
click at [191, 159] on icon "button" at bounding box center [192, 160] width 3 height 3
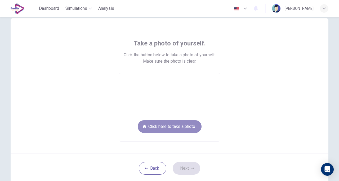
click at [156, 126] on button "Click here to take a photo" at bounding box center [170, 126] width 64 height 13
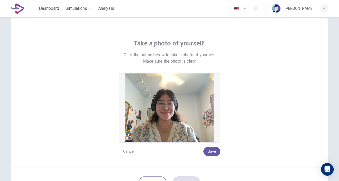
click at [136, 151] on button "Cancel" at bounding box center [129, 151] width 20 height 9
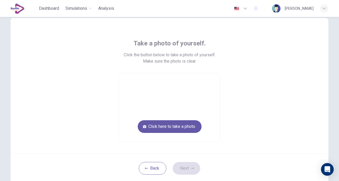
click at [177, 135] on video at bounding box center [169, 107] width 101 height 68
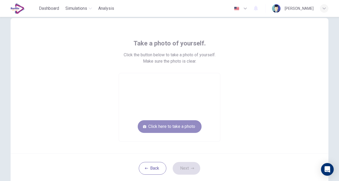
click at [169, 130] on button "Click here to take a photo" at bounding box center [170, 126] width 64 height 13
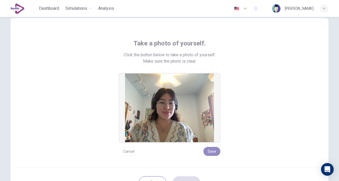
click at [216, 150] on button "Save" at bounding box center [211, 151] width 17 height 9
click at [210, 151] on button "Save" at bounding box center [211, 151] width 17 height 9
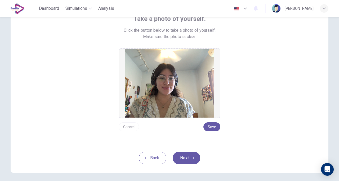
scroll to position [39, 0]
click at [188, 157] on button "Next" at bounding box center [187, 158] width 28 height 13
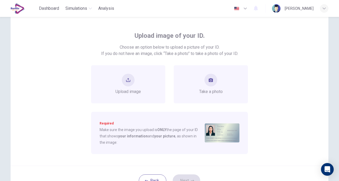
scroll to position [21, 0]
click at [204, 86] on div "Take a photo" at bounding box center [211, 84] width 24 height 21
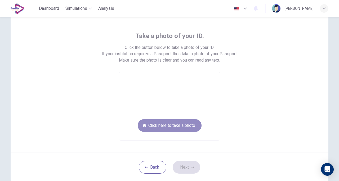
click at [172, 125] on button "Click here to take a photo" at bounding box center [170, 125] width 64 height 13
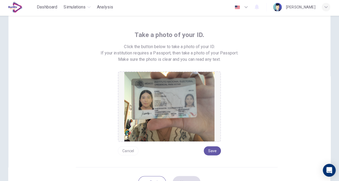
scroll to position [0, 0]
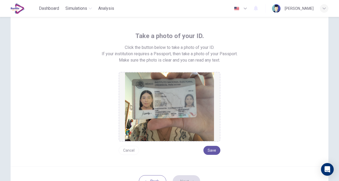
click at [178, 108] on img at bounding box center [169, 107] width 89 height 69
click at [214, 148] on button "Save" at bounding box center [211, 150] width 17 height 9
click at [204, 150] on button "Save" at bounding box center [211, 150] width 17 height 9
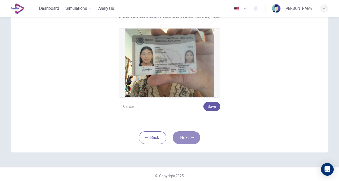
click at [180, 139] on button "Next" at bounding box center [187, 138] width 28 height 13
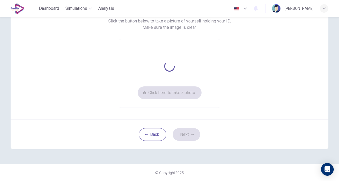
scroll to position [47, 0]
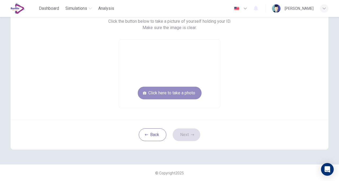
click at [187, 98] on button "Click here to take a photo" at bounding box center [170, 93] width 64 height 13
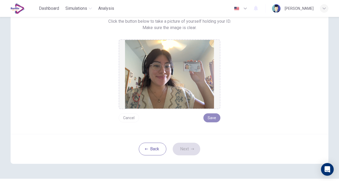
click at [212, 119] on button "Save" at bounding box center [211, 118] width 17 height 9
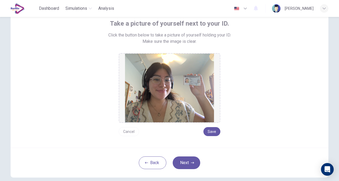
scroll to position [33, 0]
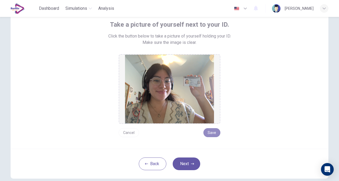
click at [210, 129] on button "Save" at bounding box center [211, 132] width 17 height 9
click at [183, 165] on button "Next" at bounding box center [187, 164] width 28 height 13
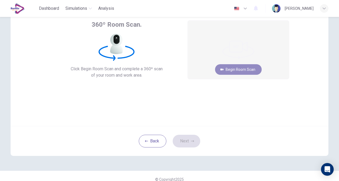
click at [228, 68] on button "Begin Room Scan" at bounding box center [238, 69] width 47 height 11
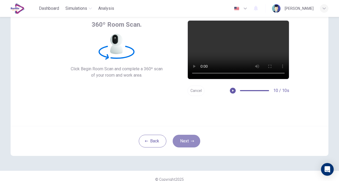
click at [183, 136] on button "Next" at bounding box center [187, 141] width 28 height 13
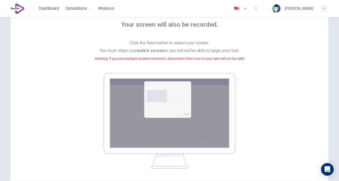
scroll to position [93, 0]
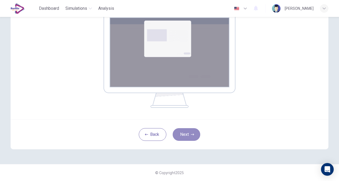
click at [173, 131] on button "Next" at bounding box center [187, 134] width 28 height 13
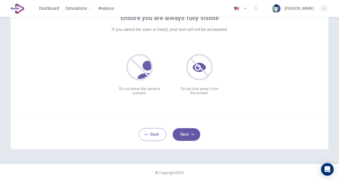
scroll to position [39, 0]
click at [180, 135] on button "Next" at bounding box center [187, 135] width 28 height 13
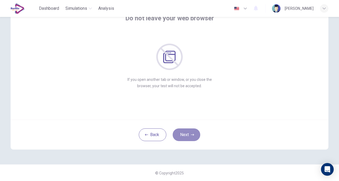
click at [188, 133] on button "Next" at bounding box center [187, 135] width 28 height 13
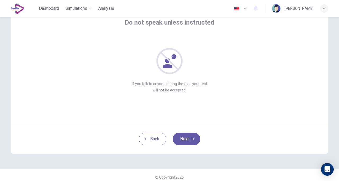
scroll to position [34, 0]
click at [188, 137] on button "Next" at bounding box center [187, 139] width 28 height 13
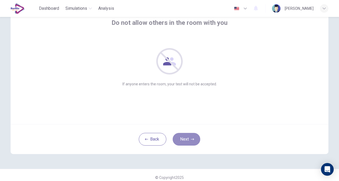
click at [188, 137] on button "Next" at bounding box center [187, 139] width 28 height 13
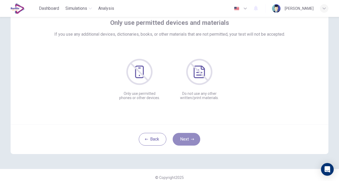
click at [188, 137] on button "Next" at bounding box center [187, 139] width 28 height 13
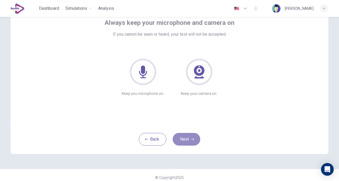
click at [188, 137] on button "Next" at bounding box center [187, 139] width 28 height 13
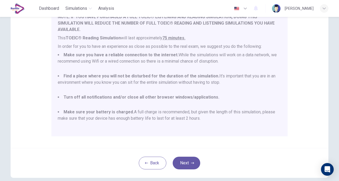
scroll to position [85, 0]
click at [192, 164] on icon "button" at bounding box center [192, 162] width 3 height 3
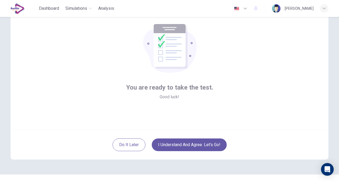
scroll to position [31, 0]
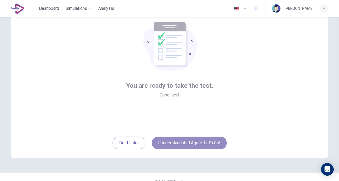
click at [175, 146] on button "I understand and agree. Let’s go!" at bounding box center [189, 143] width 75 height 13
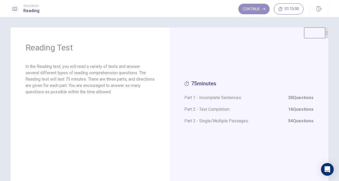
click at [245, 9] on button "Continue" at bounding box center [253, 9] width 31 height 11
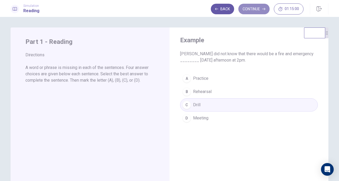
click at [260, 12] on button "Continue" at bounding box center [253, 9] width 31 height 11
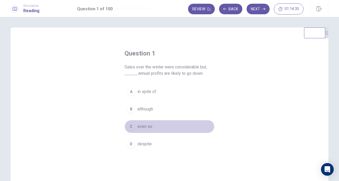
click at [147, 124] on span "even so" at bounding box center [144, 127] width 15 height 6
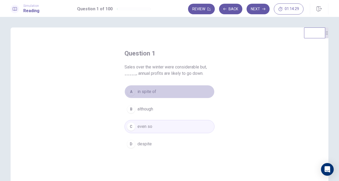
click at [163, 93] on button "A in spite of" at bounding box center [169, 91] width 90 height 13
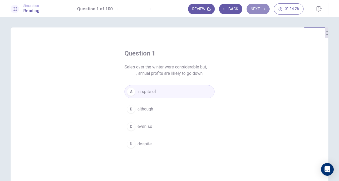
click at [255, 8] on button "Next" at bounding box center [257, 9] width 23 height 11
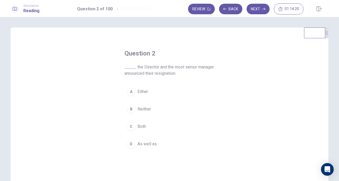
click at [149, 126] on button "C Both" at bounding box center [169, 126] width 90 height 13
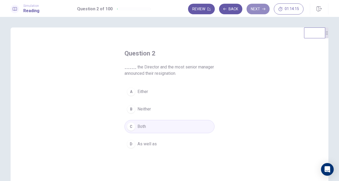
click at [263, 11] on button "Next" at bounding box center [257, 9] width 23 height 11
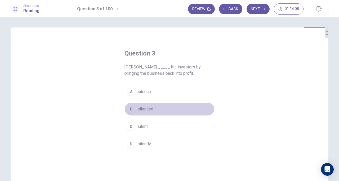
click at [162, 110] on button "B silenced" at bounding box center [169, 109] width 90 height 13
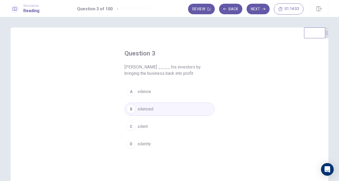
click at [255, 7] on button "Next" at bounding box center [257, 9] width 23 height 11
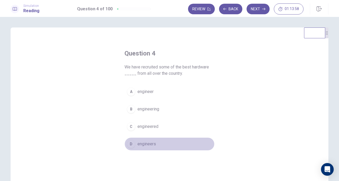
click at [156, 142] on button "D engineers" at bounding box center [169, 144] width 90 height 13
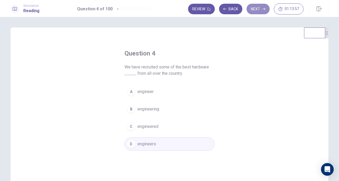
click at [262, 9] on button "Next" at bounding box center [257, 9] width 23 height 11
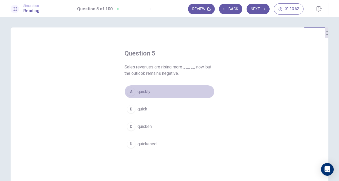
click at [152, 94] on button "A quickly" at bounding box center [169, 91] width 90 height 13
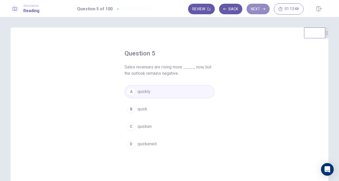
click at [258, 8] on button "Next" at bounding box center [257, 9] width 23 height 11
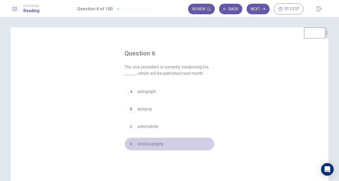
click at [166, 142] on button "D autobiography" at bounding box center [169, 144] width 90 height 13
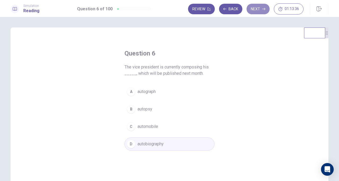
click at [260, 12] on button "Next" at bounding box center [257, 9] width 23 height 11
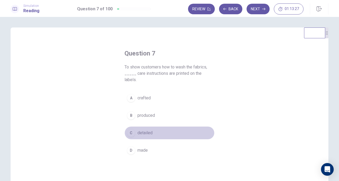
click at [150, 130] on span "detailed" at bounding box center [144, 133] width 15 height 6
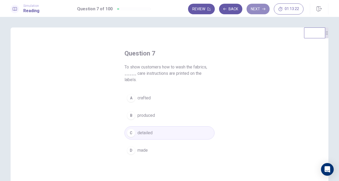
click at [261, 8] on button "Next" at bounding box center [257, 9] width 23 height 11
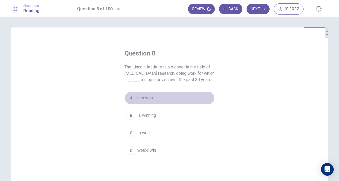
click at [158, 98] on button "A has won" at bounding box center [169, 98] width 90 height 13
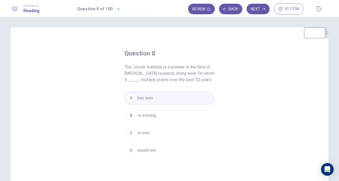
click at [259, 10] on button "Next" at bounding box center [257, 9] width 23 height 11
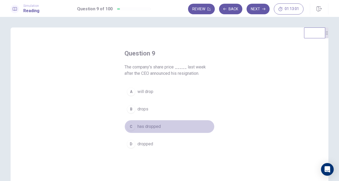
click at [153, 125] on span "has dropped" at bounding box center [148, 127] width 23 height 6
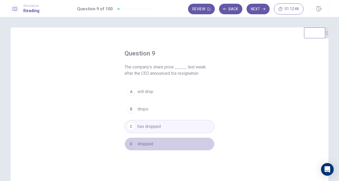
click at [161, 146] on button "D dropped" at bounding box center [169, 144] width 90 height 13
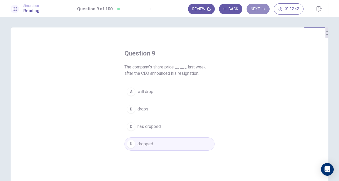
click at [260, 13] on button "Next" at bounding box center [257, 9] width 23 height 11
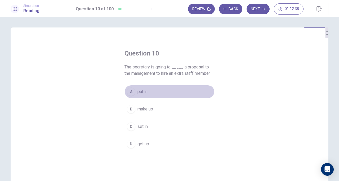
click at [157, 95] on button "A put in" at bounding box center [169, 91] width 90 height 13
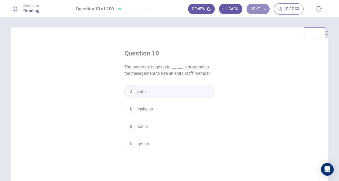
click at [256, 11] on button "Next" at bounding box center [257, 9] width 23 height 11
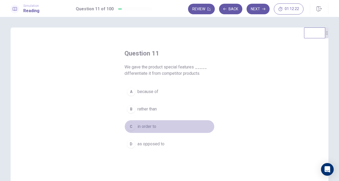
click at [157, 125] on button "C in order to" at bounding box center [169, 126] width 90 height 13
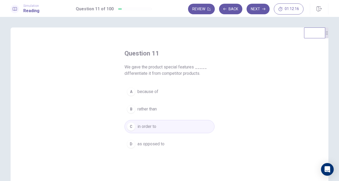
click at [260, 7] on button "Next" at bounding box center [257, 9] width 23 height 11
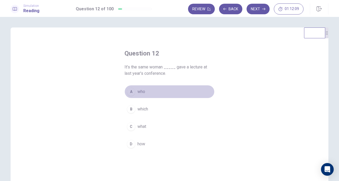
click at [157, 91] on button "A who" at bounding box center [169, 91] width 90 height 13
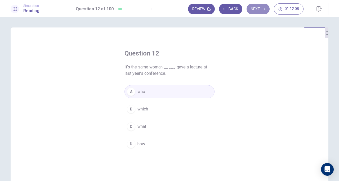
click at [256, 11] on button "Next" at bounding box center [257, 9] width 23 height 11
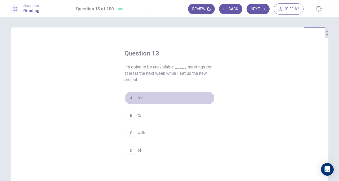
click at [165, 95] on button "A for" at bounding box center [169, 98] width 90 height 13
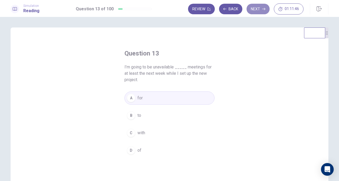
click at [258, 6] on button "Next" at bounding box center [257, 9] width 23 height 11
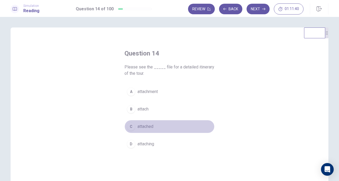
click at [161, 125] on button "C attached" at bounding box center [169, 126] width 90 height 13
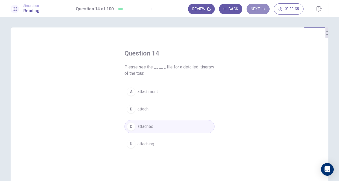
click at [259, 8] on button "Next" at bounding box center [257, 9] width 23 height 11
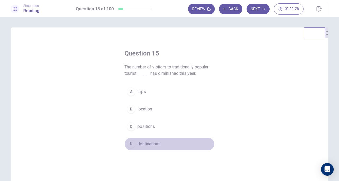
click at [158, 141] on span "destinations" at bounding box center [148, 144] width 23 height 6
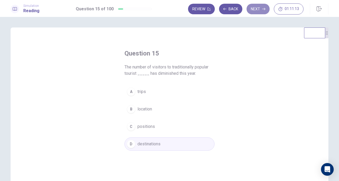
click at [260, 11] on button "Next" at bounding box center [257, 9] width 23 height 11
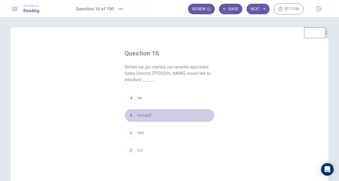
click at [154, 111] on button "B himself" at bounding box center [169, 115] width 90 height 13
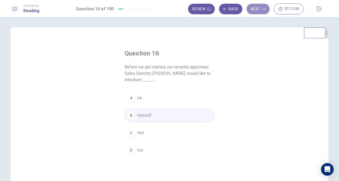
click at [258, 12] on button "Next" at bounding box center [257, 9] width 23 height 11
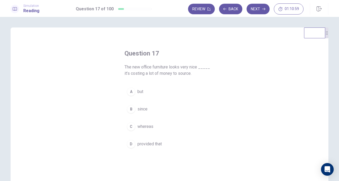
click at [159, 93] on button "A but" at bounding box center [169, 91] width 90 height 13
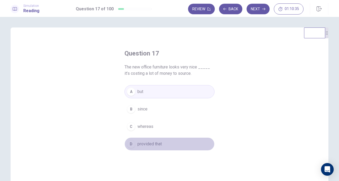
click at [154, 145] on span "provided that" at bounding box center [149, 144] width 24 height 6
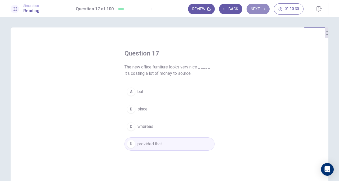
click at [261, 9] on button "Next" at bounding box center [257, 9] width 23 height 11
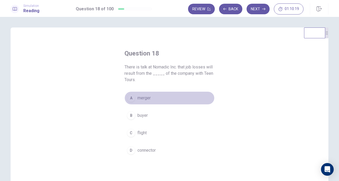
click at [146, 101] on span "merger" at bounding box center [143, 98] width 13 height 6
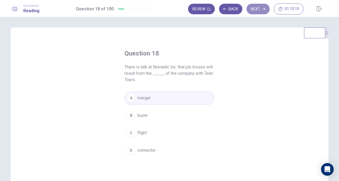
click at [264, 9] on icon "button" at bounding box center [263, 8] width 3 height 3
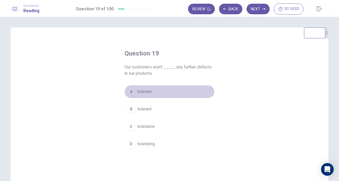
click at [155, 93] on button "A tolerate" at bounding box center [169, 91] width 90 height 13
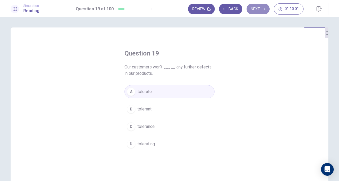
click at [254, 11] on button "Next" at bounding box center [257, 9] width 23 height 11
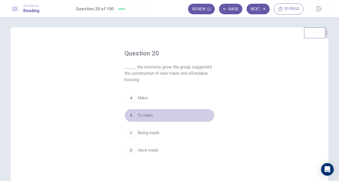
click at [150, 119] on button "B To make" at bounding box center [169, 115] width 90 height 13
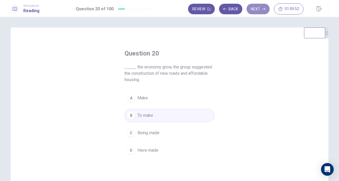
click at [255, 8] on button "Next" at bounding box center [257, 9] width 23 height 11
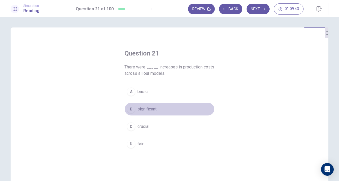
click at [149, 111] on span "significant" at bounding box center [146, 109] width 19 height 6
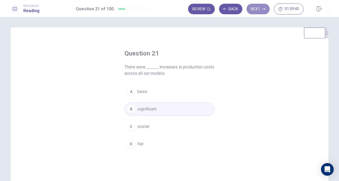
click at [259, 4] on button "Next" at bounding box center [257, 9] width 23 height 11
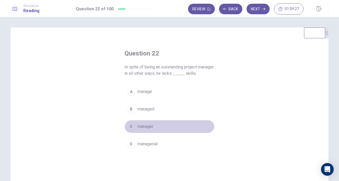
click at [161, 126] on button "C manager" at bounding box center [169, 126] width 90 height 13
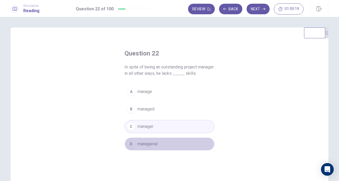
click at [167, 144] on button "D managerial" at bounding box center [169, 144] width 90 height 13
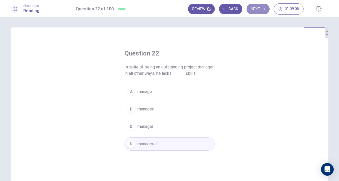
click at [254, 9] on button "Next" at bounding box center [257, 9] width 23 height 11
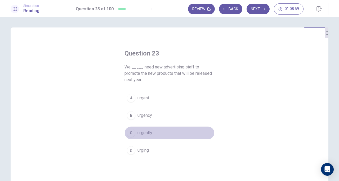
click at [149, 133] on span "urgently" at bounding box center [144, 133] width 15 height 6
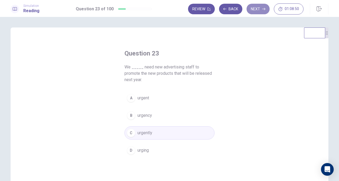
click at [260, 9] on button "Next" at bounding box center [257, 9] width 23 height 11
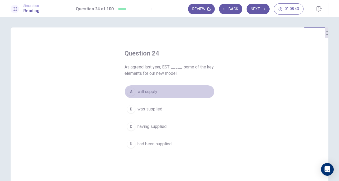
click at [148, 95] on button "A will supply" at bounding box center [169, 91] width 90 height 13
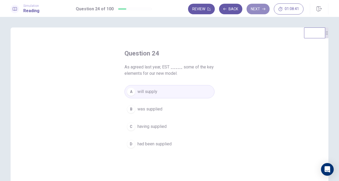
click at [261, 13] on button "Next" at bounding box center [257, 9] width 23 height 11
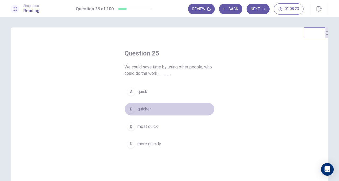
click at [157, 112] on button "B quicker" at bounding box center [169, 109] width 90 height 13
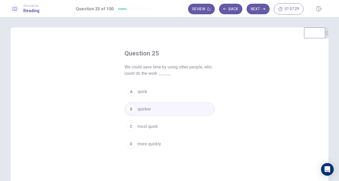
click at [264, 12] on button "Next" at bounding box center [257, 9] width 23 height 11
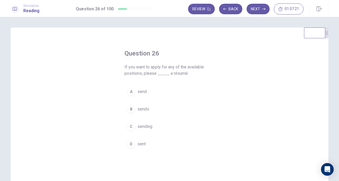
click at [147, 88] on button "A send" at bounding box center [169, 91] width 90 height 13
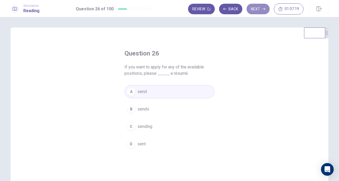
click at [252, 10] on button "Next" at bounding box center [257, 9] width 23 height 11
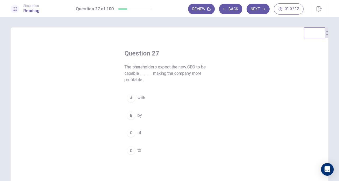
click at [143, 136] on button "C of" at bounding box center [169, 132] width 90 height 13
click at [253, 6] on button "Next" at bounding box center [257, 9] width 23 height 11
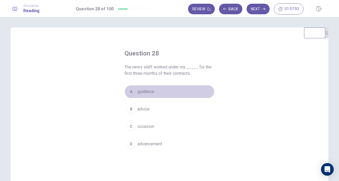
click at [157, 91] on button "A guidance" at bounding box center [169, 91] width 90 height 13
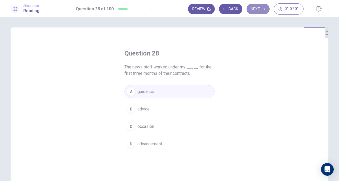
click at [259, 8] on button "Next" at bounding box center [257, 9] width 23 height 11
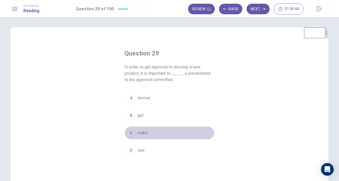
click at [158, 136] on button "C make" at bounding box center [169, 132] width 90 height 13
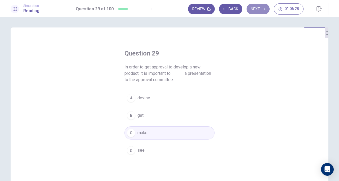
click at [254, 11] on button "Next" at bounding box center [257, 9] width 23 height 11
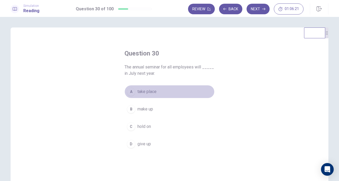
click at [149, 93] on span "take place" at bounding box center [146, 92] width 19 height 6
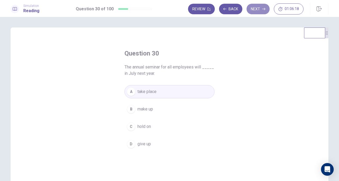
click at [261, 10] on button "Next" at bounding box center [257, 9] width 23 height 11
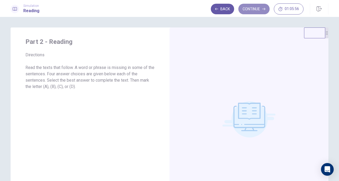
click at [261, 12] on button "Continue" at bounding box center [253, 9] width 31 height 11
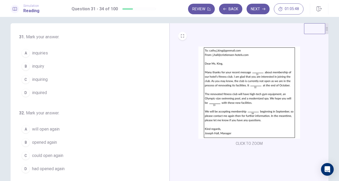
scroll to position [4, 0]
click at [238, 87] on img at bounding box center [249, 93] width 102 height 92
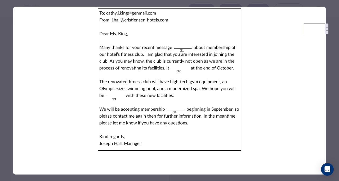
click at [330, 76] on div at bounding box center [169, 90] width 339 height 181
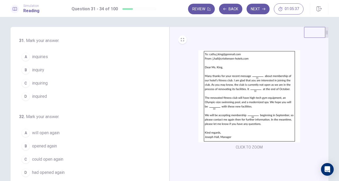
scroll to position [0, 0]
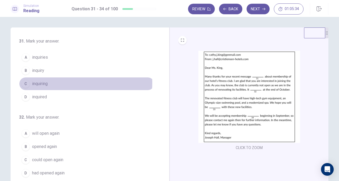
click at [57, 82] on button "C inquiring" at bounding box center [86, 83] width 135 height 13
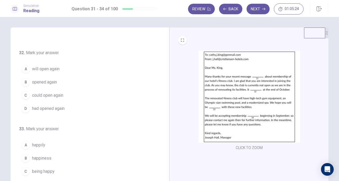
scroll to position [65, 0]
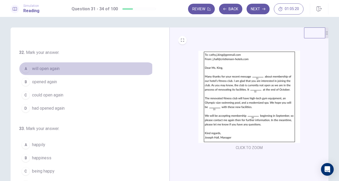
click at [66, 67] on button "A will open again" at bounding box center [86, 68] width 135 height 13
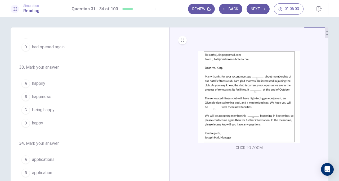
scroll to position [129, 0]
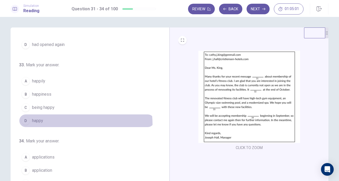
click at [65, 123] on button "D happy" at bounding box center [86, 120] width 135 height 13
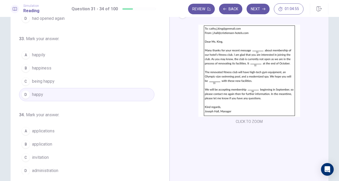
scroll to position [26, 0]
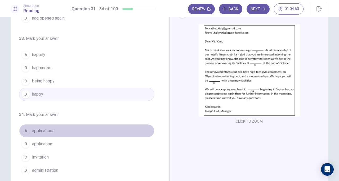
click at [91, 131] on button "A applications" at bounding box center [86, 130] width 135 height 13
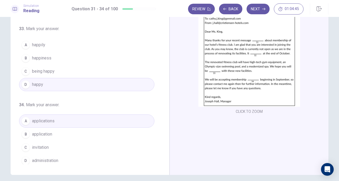
scroll to position [36, 0]
click at [255, 10] on button "Next" at bounding box center [257, 9] width 23 height 11
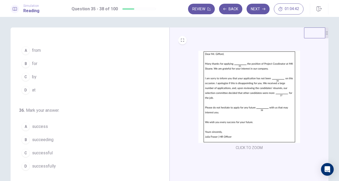
scroll to position [0, 0]
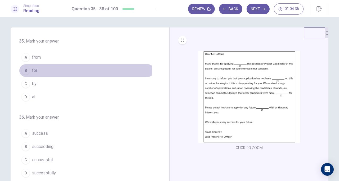
click at [62, 72] on button "B for" at bounding box center [86, 70] width 135 height 13
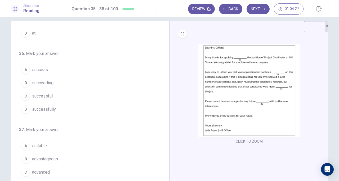
scroll to position [58, 0]
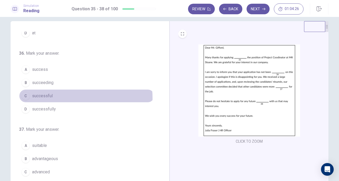
click at [66, 97] on button "C successful" at bounding box center [86, 95] width 135 height 13
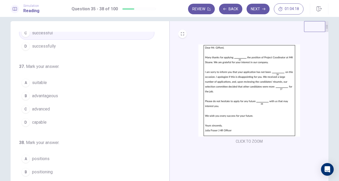
scroll to position [123, 0]
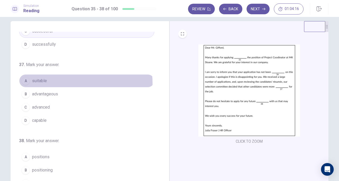
click at [65, 82] on button "A suitable" at bounding box center [86, 80] width 135 height 13
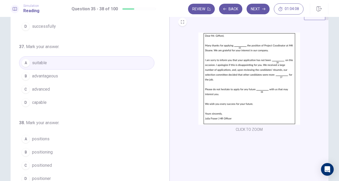
scroll to position [24, 0]
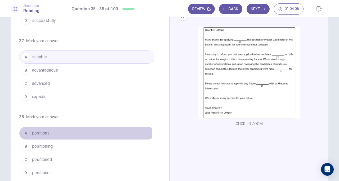
click at [80, 131] on button "A positions" at bounding box center [86, 133] width 135 height 13
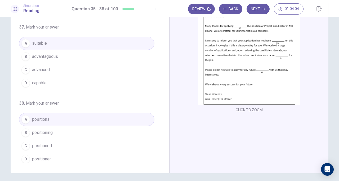
scroll to position [38, 0]
click at [258, 9] on button "Next" at bounding box center [257, 9] width 23 height 11
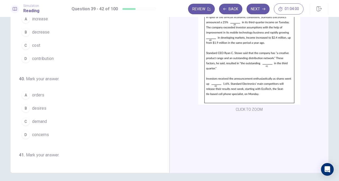
scroll to position [0, 0]
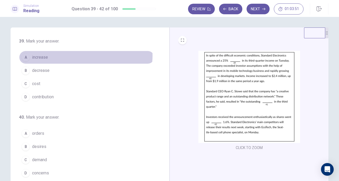
click at [79, 56] on button "A increase" at bounding box center [86, 57] width 135 height 13
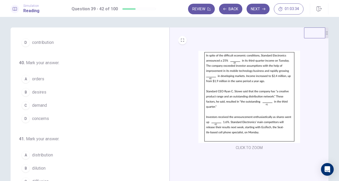
scroll to position [57, 0]
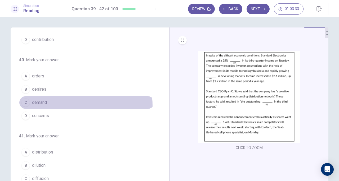
click at [67, 104] on button "C demand" at bounding box center [86, 102] width 135 height 13
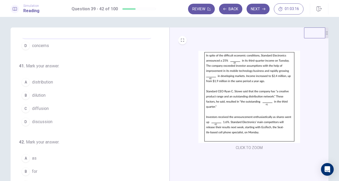
scroll to position [129, 0]
click at [78, 81] on button "A distribution" at bounding box center [86, 81] width 135 height 13
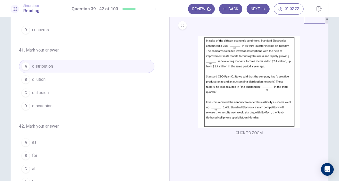
scroll to position [15, 0]
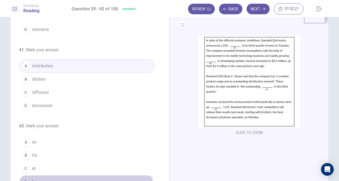
click at [58, 177] on button "D by" at bounding box center [86, 181] width 135 height 13
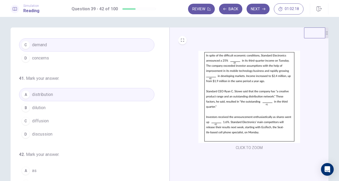
scroll to position [115, 0]
click at [257, 14] on button "Next" at bounding box center [257, 9] width 23 height 11
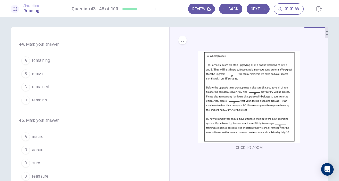
scroll to position [0, 0]
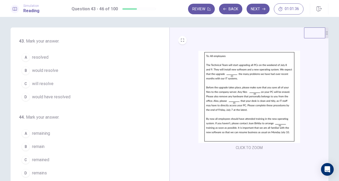
click at [91, 81] on button "C will resolve" at bounding box center [86, 83] width 135 height 13
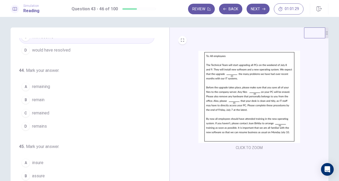
scroll to position [47, 0]
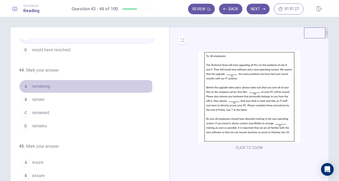
click at [73, 87] on button "A remaining" at bounding box center [86, 86] width 135 height 13
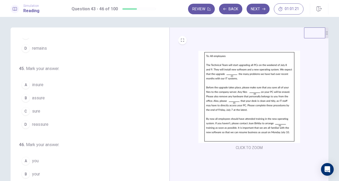
scroll to position [125, 0]
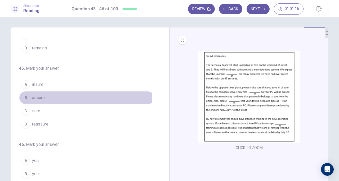
click at [62, 96] on button "B assure" at bounding box center [86, 97] width 135 height 13
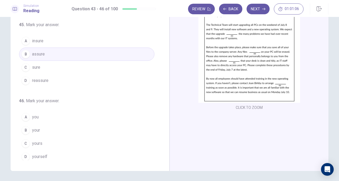
scroll to position [40, 0]
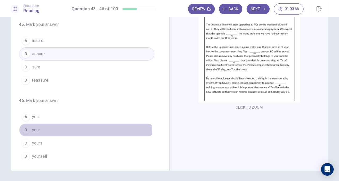
click at [59, 127] on button "B your" at bounding box center [86, 130] width 135 height 13
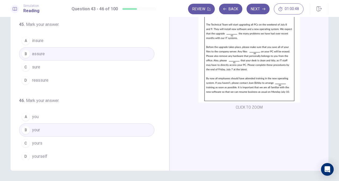
scroll to position [0, 0]
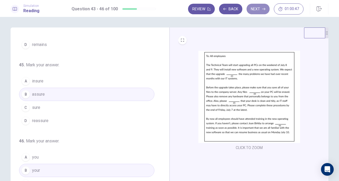
click at [254, 12] on button "Next" at bounding box center [257, 9] width 23 height 11
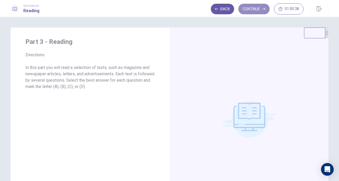
click at [258, 11] on button "Continue" at bounding box center [253, 9] width 31 height 11
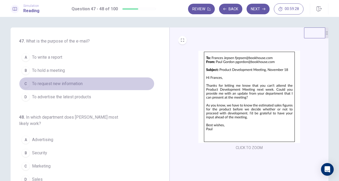
click at [61, 85] on span "To request new information" at bounding box center [57, 84] width 51 height 6
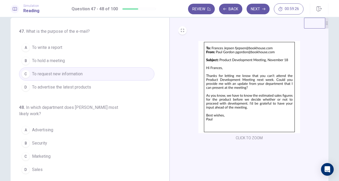
scroll to position [18, 0]
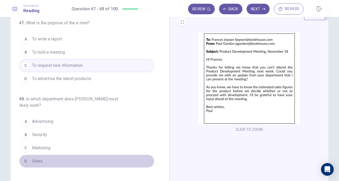
click at [54, 162] on button "D Sales" at bounding box center [86, 161] width 135 height 13
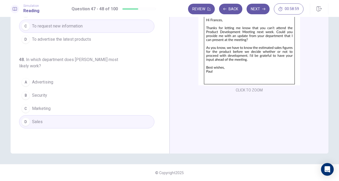
scroll to position [0, 0]
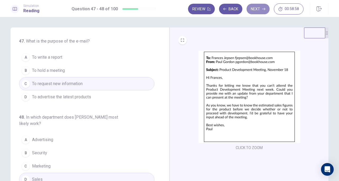
click at [257, 12] on button "Next" at bounding box center [257, 9] width 23 height 11
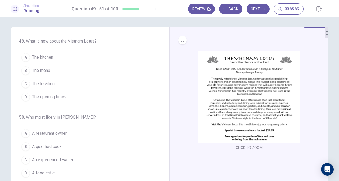
click at [253, 102] on img at bounding box center [249, 97] width 102 height 92
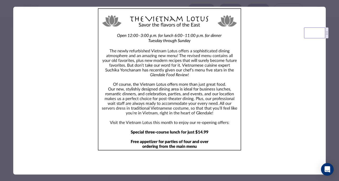
click at [332, 13] on div at bounding box center [169, 90] width 339 height 181
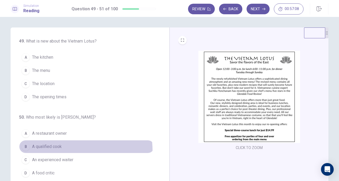
click at [63, 150] on button "B A qualified cook" at bounding box center [86, 146] width 135 height 13
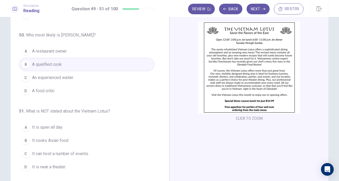
scroll to position [30, 0]
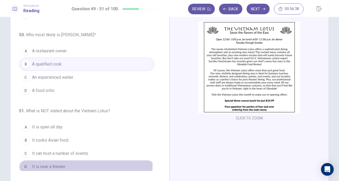
click at [69, 163] on button "D It is near a theater." at bounding box center [86, 166] width 135 height 13
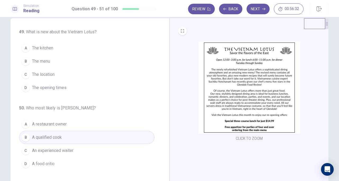
scroll to position [0, 0]
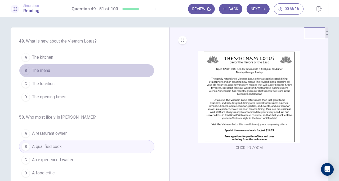
click at [111, 72] on button "B The menu" at bounding box center [86, 70] width 135 height 13
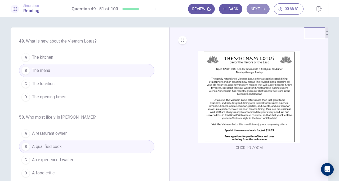
click at [258, 9] on button "Next" at bounding box center [257, 9] width 23 height 11
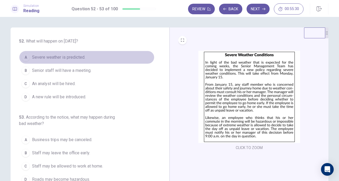
click at [87, 59] on button "A Severe weather is predicted." at bounding box center [86, 57] width 135 height 13
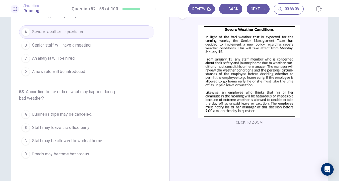
scroll to position [24, 0]
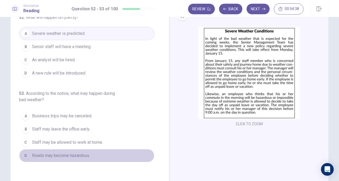
click at [91, 155] on button "D Roads may become hazardous." at bounding box center [86, 155] width 135 height 13
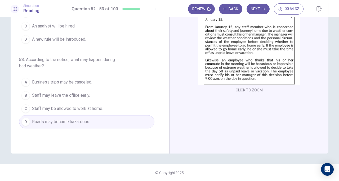
scroll to position [0, 0]
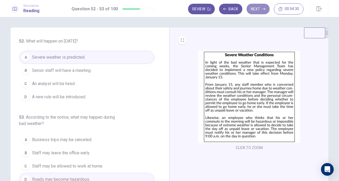
click at [260, 10] on button "Next" at bounding box center [257, 9] width 23 height 11
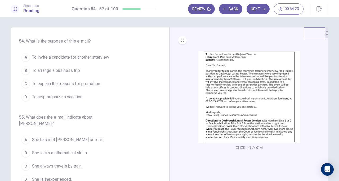
click at [250, 94] on img at bounding box center [249, 97] width 102 height 92
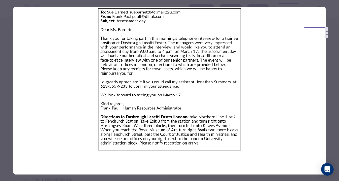
click at [337, 91] on div at bounding box center [169, 90] width 339 height 181
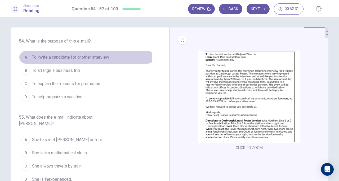
click at [80, 57] on span "To invite a candidate for another interview" at bounding box center [70, 57] width 77 height 6
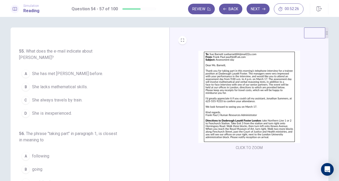
scroll to position [66, 0]
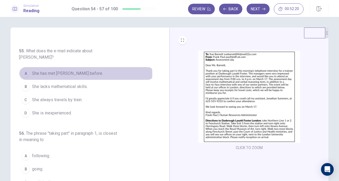
click at [84, 70] on span "She has met [PERSON_NAME] before." at bounding box center [67, 73] width 71 height 6
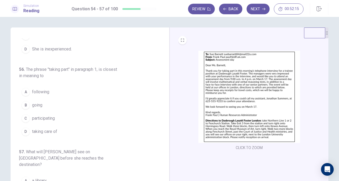
scroll to position [131, 0]
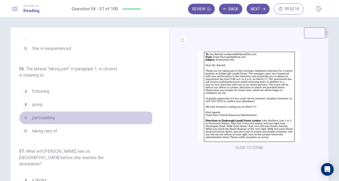
click at [63, 111] on button "C participating" at bounding box center [86, 117] width 135 height 13
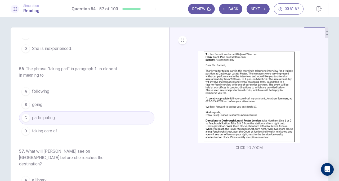
click at [231, 101] on img at bounding box center [249, 97] width 102 height 92
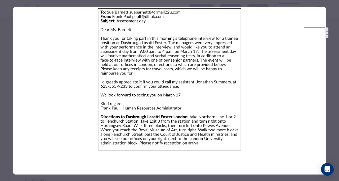
click at [329, 69] on div at bounding box center [169, 90] width 339 height 181
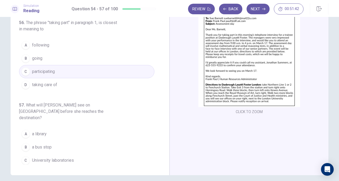
scroll to position [38, 0]
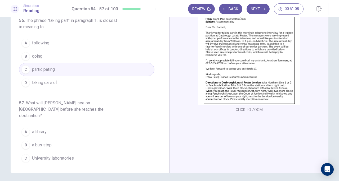
click at [87, 165] on button "D Government buildings" at bounding box center [86, 171] width 135 height 13
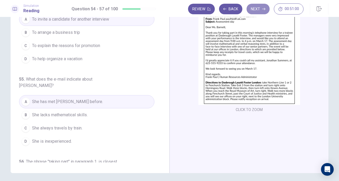
click at [258, 11] on button "Next" at bounding box center [257, 9] width 23 height 11
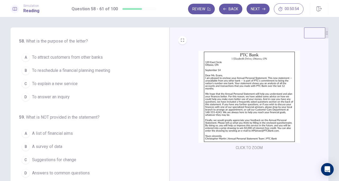
click at [230, 75] on img at bounding box center [249, 97] width 102 height 92
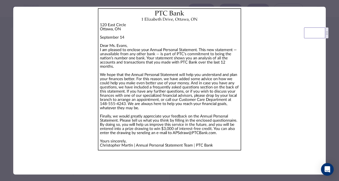
click at [334, 121] on div at bounding box center [169, 90] width 339 height 181
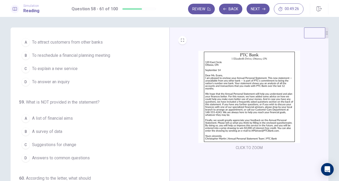
scroll to position [18, 0]
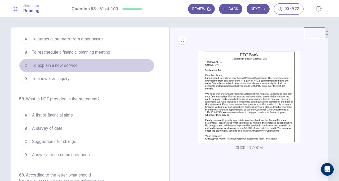
click at [102, 60] on button "C To explain a new service" at bounding box center [86, 65] width 135 height 13
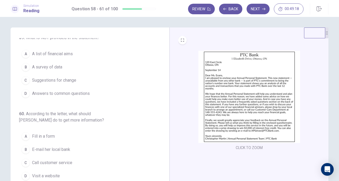
scroll to position [80, 0]
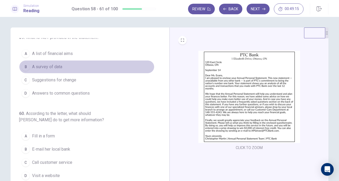
click at [88, 67] on button "B A survey of data" at bounding box center [86, 66] width 135 height 13
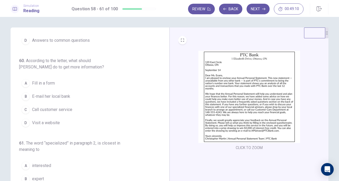
scroll to position [134, 0]
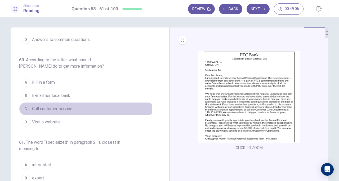
click at [80, 107] on button "C Call customer service" at bounding box center [86, 108] width 135 height 13
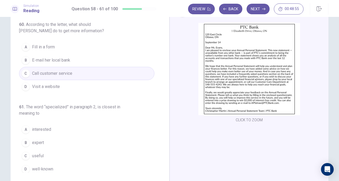
scroll to position [29, 0]
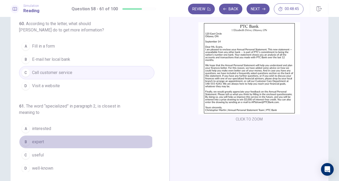
click at [46, 140] on button "B expert" at bounding box center [86, 141] width 135 height 13
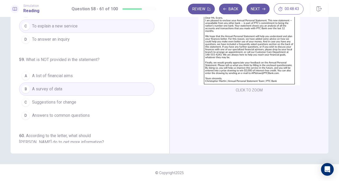
scroll to position [0, 0]
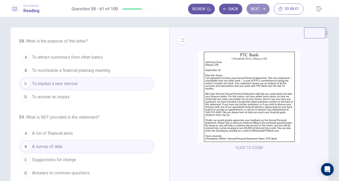
click at [263, 6] on button "Next" at bounding box center [257, 9] width 23 height 11
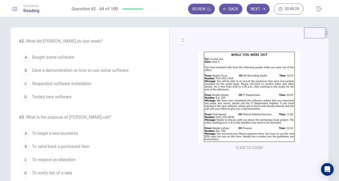
click at [231, 99] on img at bounding box center [249, 97] width 102 height 92
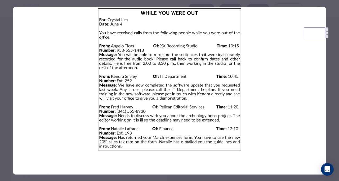
click at [283, 1] on div at bounding box center [169, 90] width 339 height 181
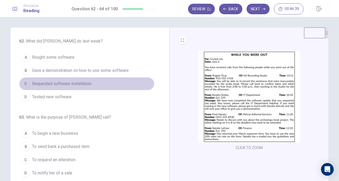
click at [125, 81] on button "C Requested software installation" at bounding box center [86, 83] width 135 height 13
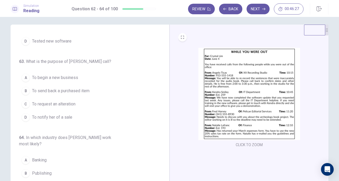
scroll to position [3, 0]
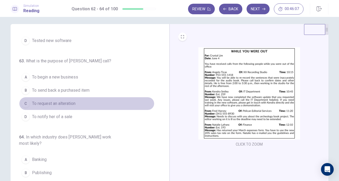
click at [86, 107] on button "C To request an alteration" at bounding box center [86, 103] width 135 height 13
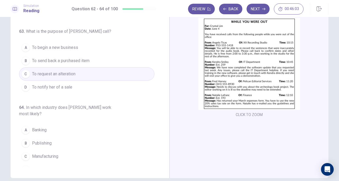
scroll to position [33, 0]
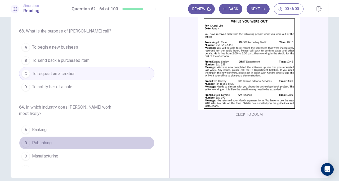
click at [100, 137] on button "B Publishing" at bounding box center [86, 143] width 135 height 13
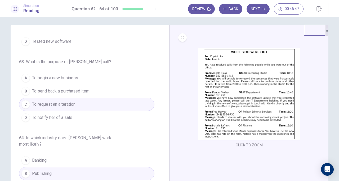
scroll to position [0, 0]
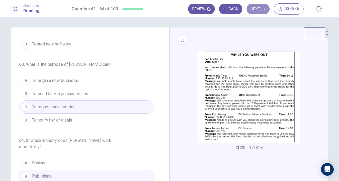
click at [254, 8] on button "Next" at bounding box center [257, 9] width 23 height 11
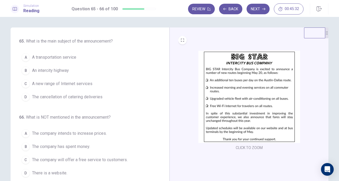
click at [221, 89] on img at bounding box center [249, 97] width 102 height 92
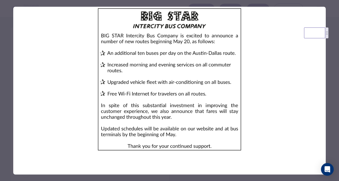
click at [271, 3] on div at bounding box center [169, 90] width 339 height 181
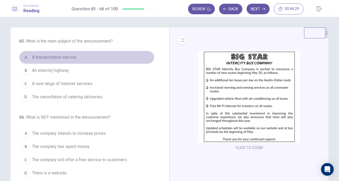
click at [65, 56] on span "A transportation service" at bounding box center [54, 57] width 44 height 6
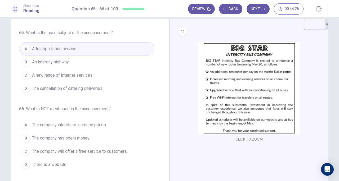
scroll to position [9, 0]
click at [95, 126] on span "The company intends to increase prices." at bounding box center [69, 125] width 75 height 6
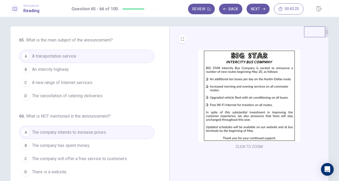
scroll to position [0, 0]
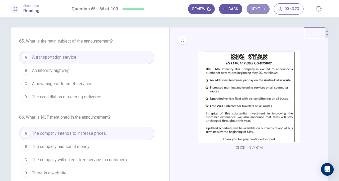
click at [260, 12] on button "Next" at bounding box center [257, 9] width 23 height 11
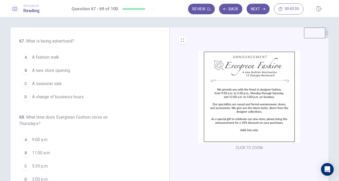
click at [222, 113] on img at bounding box center [249, 97] width 102 height 92
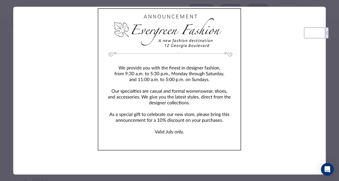
click at [333, 63] on div at bounding box center [169, 90] width 339 height 181
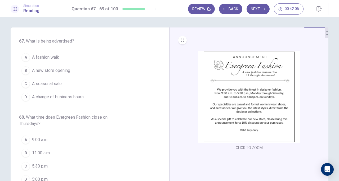
click at [94, 69] on button "B A new store opening" at bounding box center [86, 70] width 135 height 13
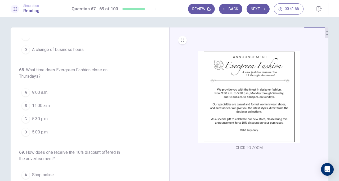
scroll to position [54, 0]
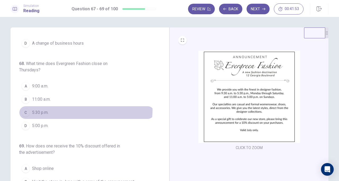
click at [75, 109] on button "C 5:30 p.m." at bounding box center [86, 112] width 135 height 13
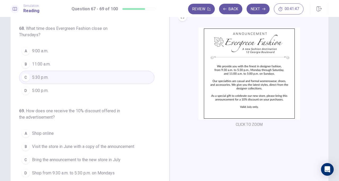
scroll to position [28, 0]
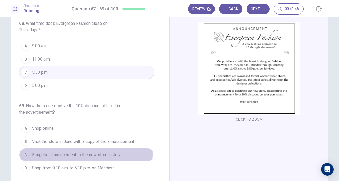
click at [84, 152] on span "Bring the announcement to the new store in July" at bounding box center [76, 155] width 88 height 6
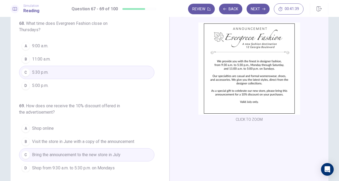
scroll to position [0, 0]
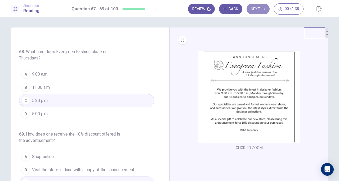
click at [257, 10] on button "Next" at bounding box center [257, 9] width 23 height 11
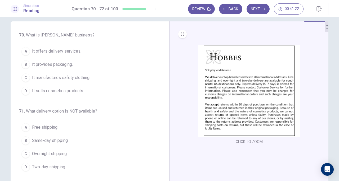
scroll to position [6, 0]
click at [182, 122] on div "CLICK TO ZOOM" at bounding box center [249, 95] width 142 height 101
click at [198, 119] on img at bounding box center [249, 91] width 102 height 92
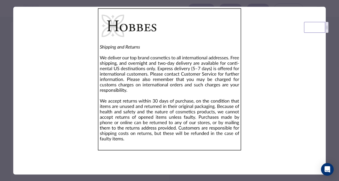
click at [329, 95] on div at bounding box center [169, 90] width 339 height 181
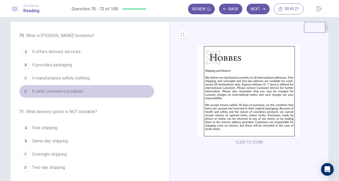
click at [103, 90] on button "D It sells cosmetics products." at bounding box center [86, 91] width 135 height 13
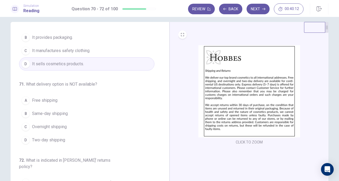
scroll to position [33, 0]
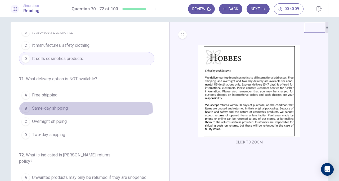
click at [72, 112] on button "B Same-day shipping" at bounding box center [86, 108] width 135 height 13
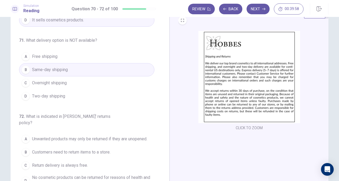
scroll to position [20, 0]
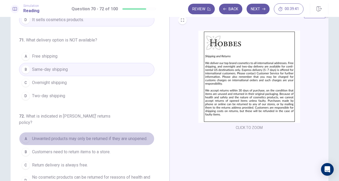
click at [96, 135] on button "A Unwanted products may only be returned if they are unopened." at bounding box center [86, 138] width 135 height 13
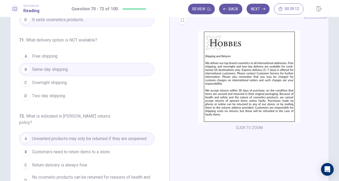
click at [260, 113] on img at bounding box center [249, 77] width 102 height 92
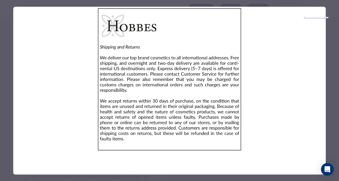
click at [330, 130] on div at bounding box center [169, 90] width 339 height 181
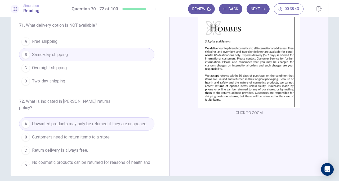
scroll to position [0, 0]
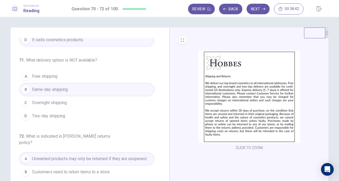
click at [259, 7] on button "Next" at bounding box center [257, 9] width 23 height 11
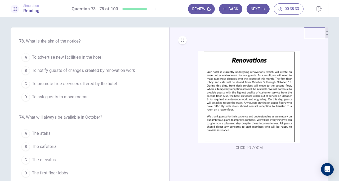
click at [227, 96] on img at bounding box center [249, 97] width 102 height 92
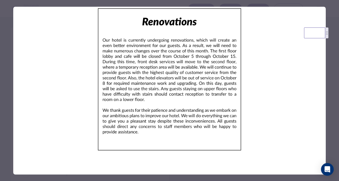
click at [297, 3] on div at bounding box center [169, 90] width 339 height 181
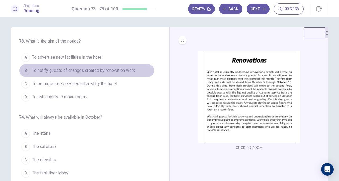
click at [101, 73] on span "To notify guests of changes created by renovation work" at bounding box center [83, 70] width 103 height 6
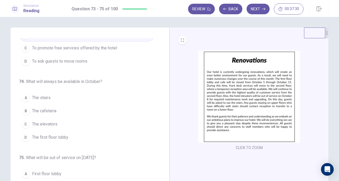
scroll to position [43, 0]
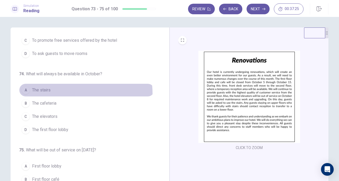
click at [66, 93] on button "A The stairs" at bounding box center [86, 90] width 135 height 13
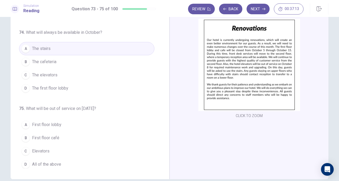
scroll to position [33, 0]
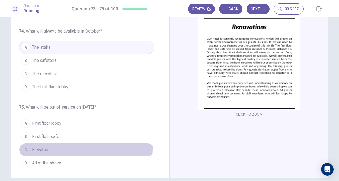
click at [67, 146] on button "C Elevators" at bounding box center [86, 149] width 135 height 13
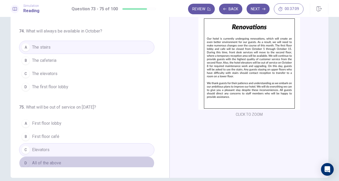
click at [89, 157] on button "D All of the above" at bounding box center [86, 163] width 135 height 13
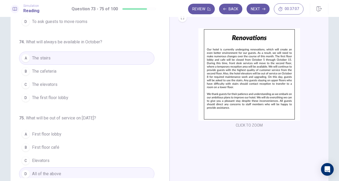
scroll to position [22, 0]
click at [261, 9] on button "Next" at bounding box center [257, 9] width 23 height 11
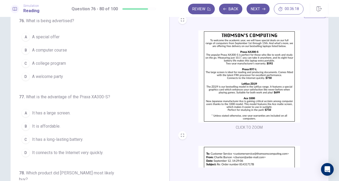
scroll to position [16, 0]
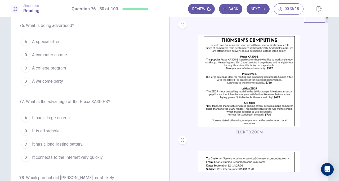
click at [232, 109] on img at bounding box center [249, 81] width 102 height 92
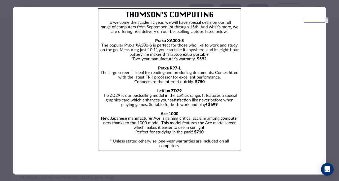
click at [329, 70] on div at bounding box center [169, 90] width 339 height 181
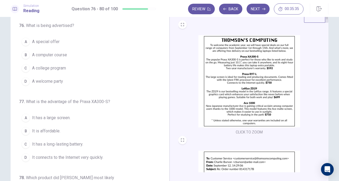
scroll to position [71, 0]
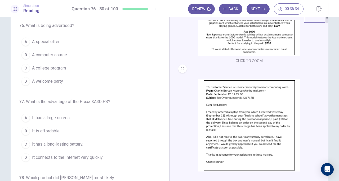
click at [240, 99] on img at bounding box center [249, 125] width 102 height 92
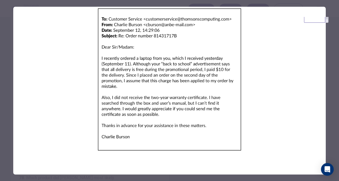
click at [330, 64] on div at bounding box center [169, 90] width 339 height 181
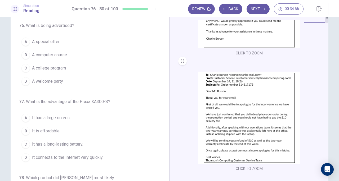
scroll to position [19, 0]
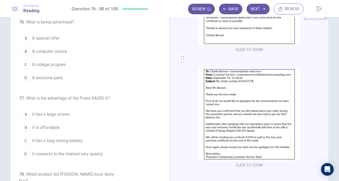
click at [257, 94] on img at bounding box center [249, 114] width 102 height 92
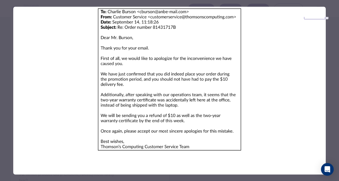
click at [332, 96] on div at bounding box center [169, 90] width 339 height 181
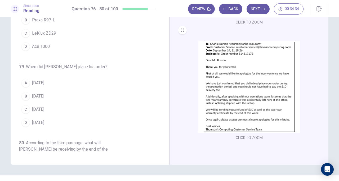
scroll to position [210, 0]
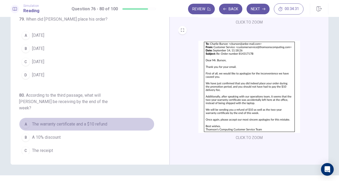
click at [90, 121] on span "The warranty certificate and a $10 refund" at bounding box center [69, 124] width 75 height 6
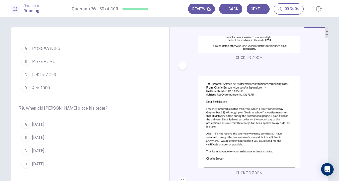
scroll to position [91, 0]
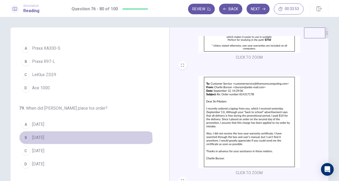
click at [39, 134] on button "B [DATE]" at bounding box center [86, 137] width 135 height 13
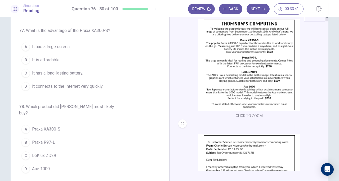
scroll to position [15, 0]
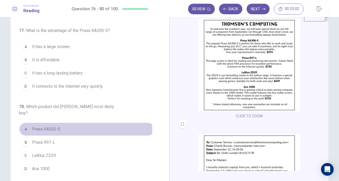
click at [60, 123] on button "A Praxa XA300-S" at bounding box center [86, 129] width 135 height 13
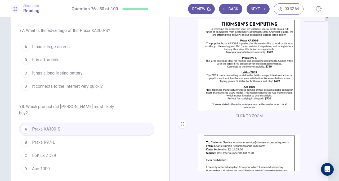
click at [109, 44] on button "A It has a large screen." at bounding box center [86, 46] width 135 height 13
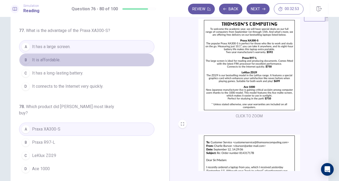
click at [101, 60] on button "B It is affordable." at bounding box center [86, 59] width 135 height 13
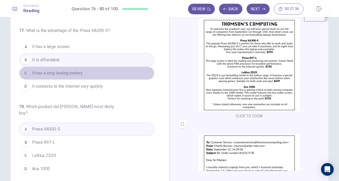
click at [120, 71] on button "C It has a long-lasting battery." at bounding box center [86, 73] width 135 height 13
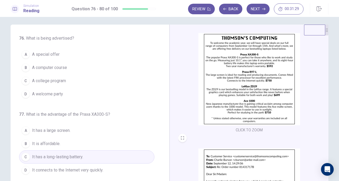
scroll to position [1, 0]
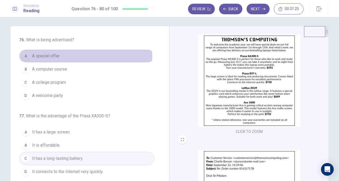
click at [66, 56] on button "A A special offer" at bounding box center [86, 55] width 135 height 13
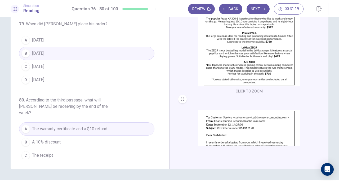
scroll to position [44, 0]
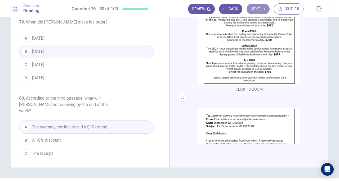
click at [256, 11] on button "Next" at bounding box center [257, 9] width 23 height 11
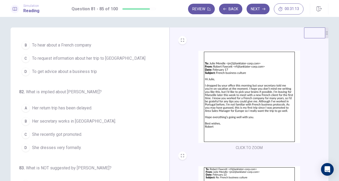
scroll to position [0, 0]
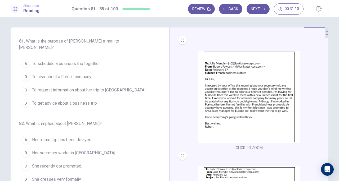
click at [198, 98] on img at bounding box center [249, 97] width 102 height 92
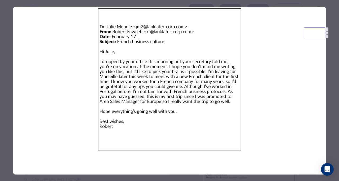
click at [336, 65] on div at bounding box center [169, 90] width 339 height 181
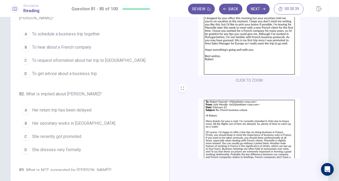
scroll to position [79, 0]
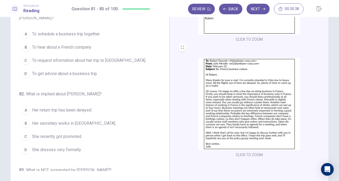
click at [239, 91] on img at bounding box center [249, 104] width 102 height 92
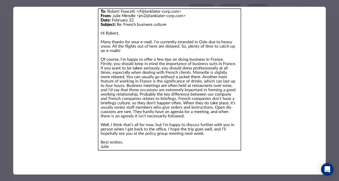
click at [338, 71] on div at bounding box center [169, 90] width 339 height 181
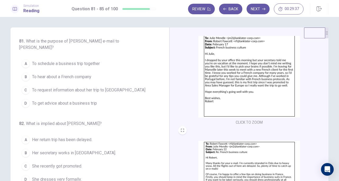
scroll to position [0, 0]
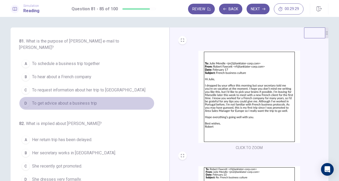
click at [87, 102] on span "To get advice about a business trip" at bounding box center [64, 103] width 65 height 6
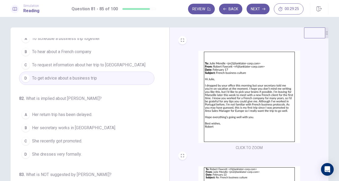
scroll to position [28, 0]
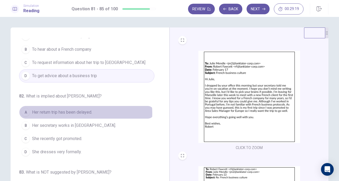
click at [73, 112] on span "Her return trip has been delayed." at bounding box center [62, 112] width 60 height 6
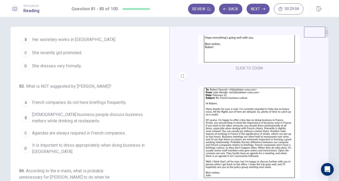
scroll to position [1, 0]
click at [76, 132] on span "Agendas are always required in French companies." at bounding box center [79, 133] width 94 height 6
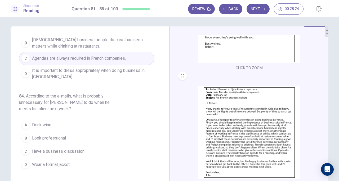
scroll to position [188, 0]
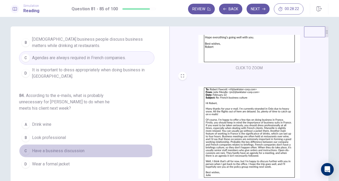
click at [79, 149] on span "Have a business discussion" at bounding box center [58, 151] width 52 height 6
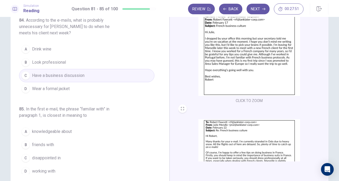
scroll to position [0, 0]
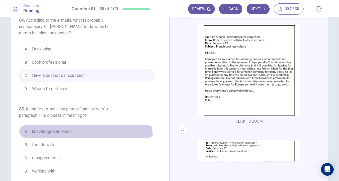
click at [63, 133] on button "A knowledgeable about" at bounding box center [86, 131] width 135 height 13
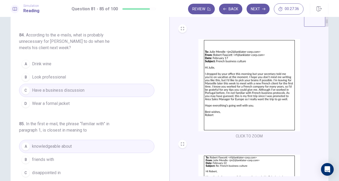
scroll to position [217, 0]
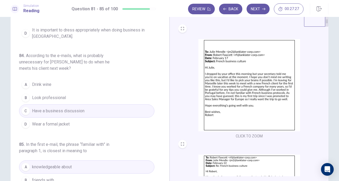
click at [103, 97] on button "B Look professional" at bounding box center [86, 97] width 135 height 13
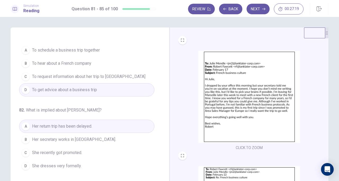
scroll to position [0, 0]
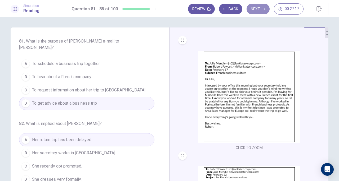
click at [260, 13] on button "Next" at bounding box center [257, 9] width 23 height 11
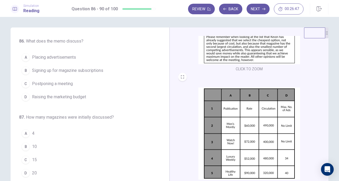
scroll to position [15, 0]
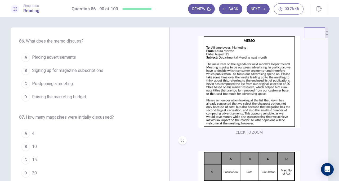
click at [238, 109] on img at bounding box center [249, 81] width 102 height 92
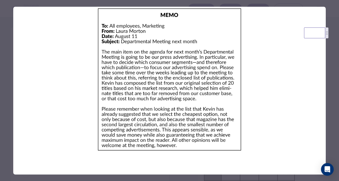
click at [322, 75] on img at bounding box center [169, 80] width 312 height 146
click at [328, 78] on div at bounding box center [169, 90] width 339 height 181
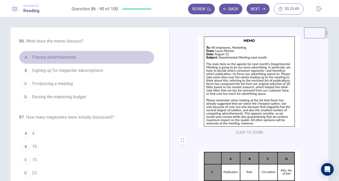
click at [90, 54] on button "A Placing advertisements" at bounding box center [86, 57] width 135 height 13
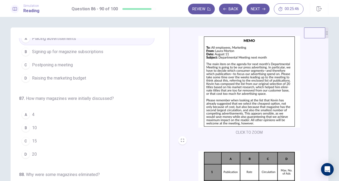
scroll to position [20, 0]
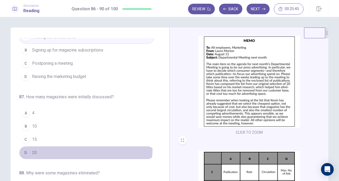
click at [43, 147] on button "D 20" at bounding box center [86, 152] width 135 height 13
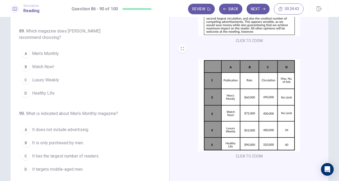
scroll to position [32, 0]
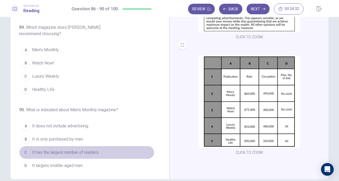
click at [99, 147] on button "C It has the largest number of readers." at bounding box center [86, 152] width 135 height 13
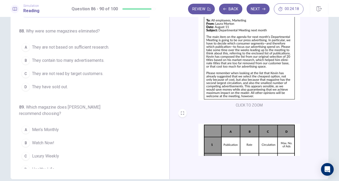
scroll to position [10, 0]
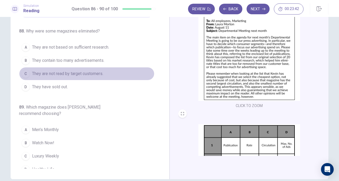
click at [106, 68] on button "C They are not read by target customers." at bounding box center [86, 73] width 135 height 13
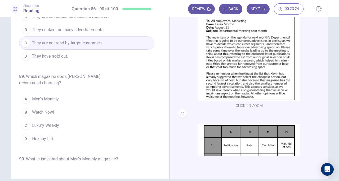
scroll to position [180, 0]
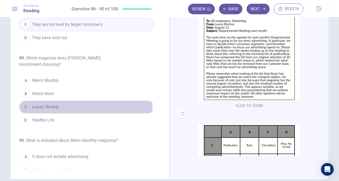
click at [67, 103] on button "C Luxury Weekly" at bounding box center [86, 107] width 135 height 13
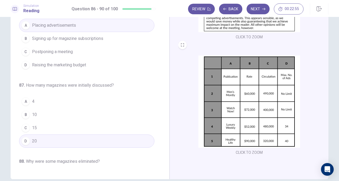
scroll to position [0, 0]
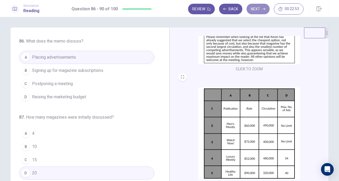
click at [261, 8] on button "Next" at bounding box center [257, 9] width 23 height 11
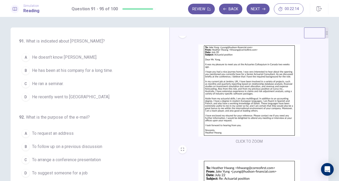
scroll to position [122, 0]
click at [266, 124] on img at bounding box center [249, 91] width 102 height 92
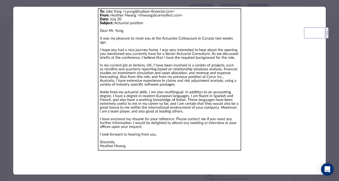
click at [334, 77] on div at bounding box center [169, 90] width 339 height 181
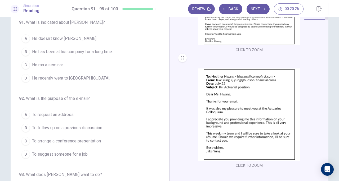
scroll to position [20, 0]
click at [247, 125] on img at bounding box center [249, 114] width 102 height 92
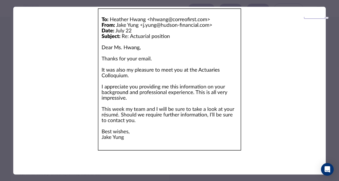
click at [330, 99] on div at bounding box center [169, 90] width 339 height 181
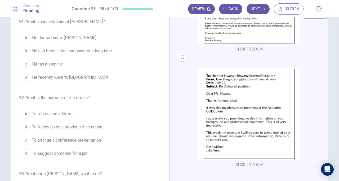
scroll to position [0, 0]
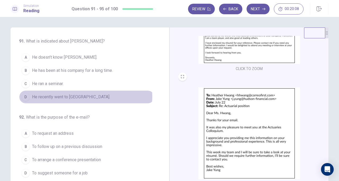
click at [78, 96] on span "He recently went to [GEOGRAPHIC_DATA]." at bounding box center [71, 97] width 78 height 6
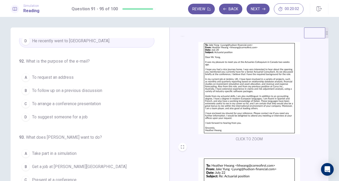
scroll to position [125, 0]
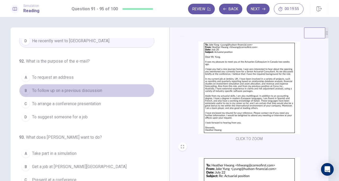
click at [101, 92] on button "B To follow up on a previous discussion" at bounding box center [86, 90] width 135 height 13
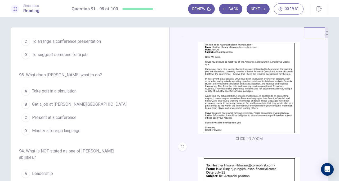
scroll to position [119, 0]
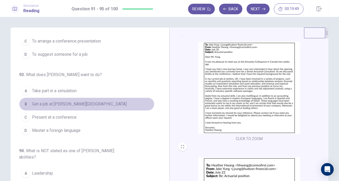
click at [95, 101] on button "B Get a job at [PERSON_NAME][GEOGRAPHIC_DATA]" at bounding box center [86, 104] width 135 height 13
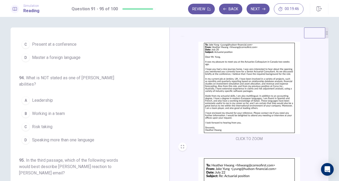
scroll to position [192, 0]
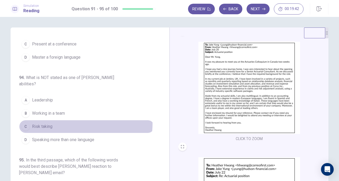
click at [78, 121] on button "C Risk taking" at bounding box center [86, 126] width 135 height 13
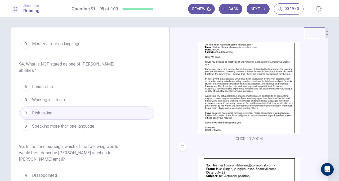
scroll to position [206, 0]
click at [246, 102] on img at bounding box center [249, 88] width 102 height 92
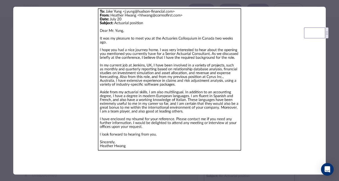
click at [332, 98] on div at bounding box center [169, 90] width 339 height 181
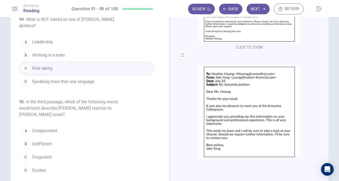
scroll to position [189, 0]
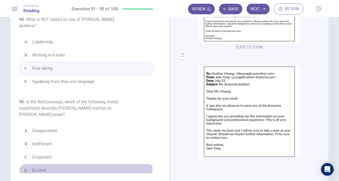
click at [57, 164] on button "D Excited" at bounding box center [86, 170] width 135 height 13
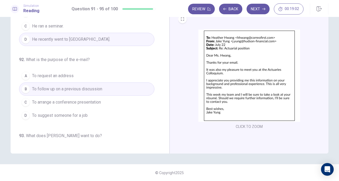
scroll to position [0, 0]
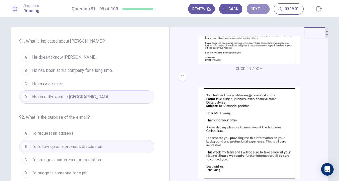
click at [251, 11] on button "Next" at bounding box center [257, 9] width 23 height 11
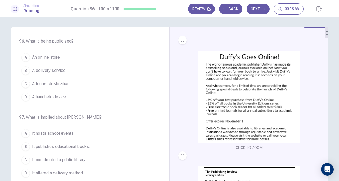
click at [240, 101] on img at bounding box center [249, 97] width 102 height 92
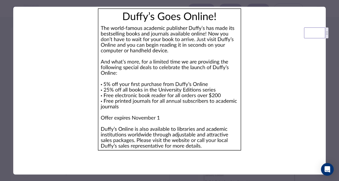
click at [334, 81] on div at bounding box center [169, 90] width 339 height 181
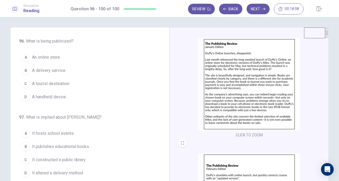
scroll to position [128, 0]
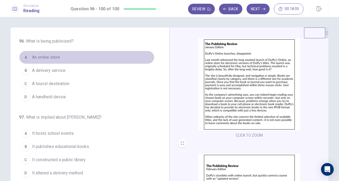
click at [91, 63] on button "A An online store" at bounding box center [86, 57] width 135 height 13
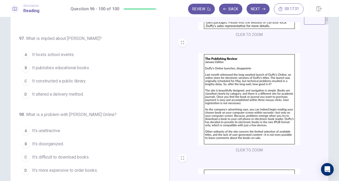
scroll to position [66, 0]
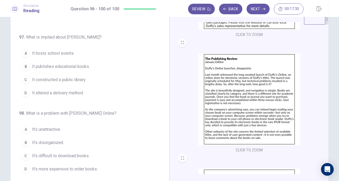
click at [247, 89] on img at bounding box center [249, 99] width 102 height 92
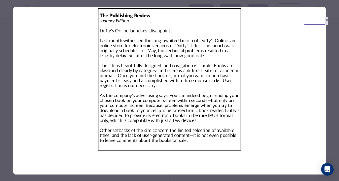
click at [329, 92] on div at bounding box center [169, 90] width 339 height 181
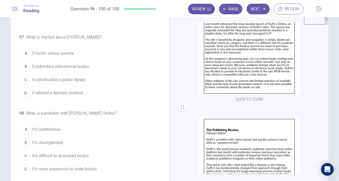
scroll to position [195, 0]
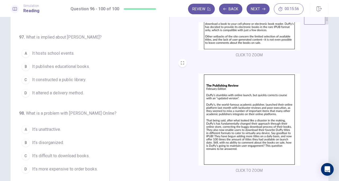
click at [280, 93] on img at bounding box center [249, 120] width 102 height 92
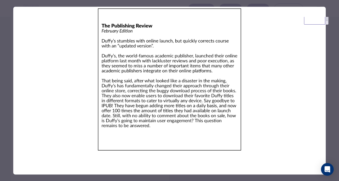
click at [336, 89] on div at bounding box center [169, 90] width 339 height 181
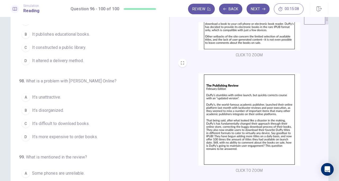
scroll to position [104, 0]
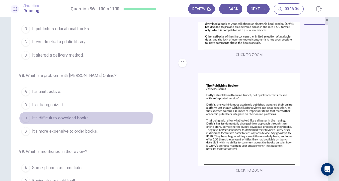
click at [69, 115] on span "It’s difficult to download books." at bounding box center [60, 118] width 57 height 6
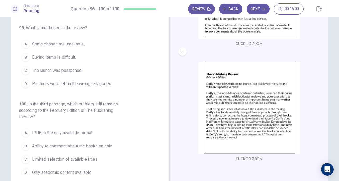
scroll to position [27, 0]
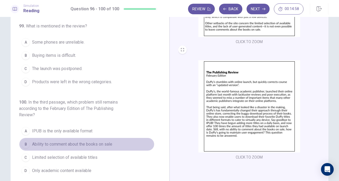
click at [85, 142] on span "Ability to comment about the books on sale" at bounding box center [72, 144] width 80 height 6
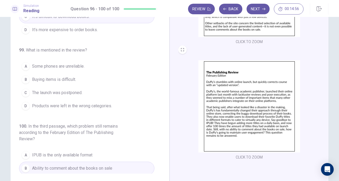
scroll to position [180, 0]
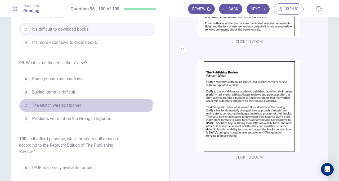
click at [81, 99] on button "C The launch was postponed." at bounding box center [86, 105] width 135 height 13
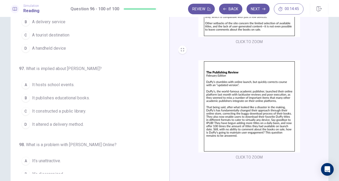
scroll to position [24, 0]
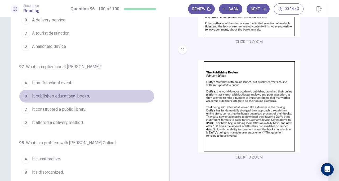
click at [98, 93] on button "B It publishes educational books." at bounding box center [86, 96] width 135 height 13
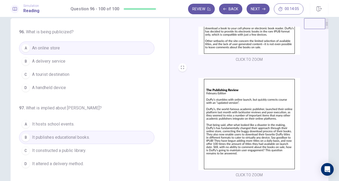
scroll to position [0, 0]
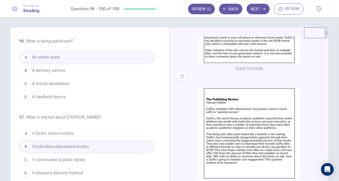
click at [266, 9] on button "Next" at bounding box center [257, 9] width 23 height 11
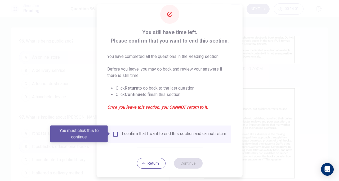
scroll to position [10, 0]
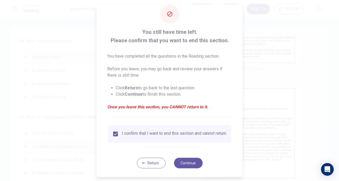
click at [187, 164] on button "Continue" at bounding box center [188, 163] width 29 height 11
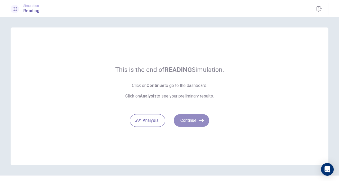
click at [198, 121] on icon "button" at bounding box center [200, 120] width 5 height 5
